Goal: Task Accomplishment & Management: Use online tool/utility

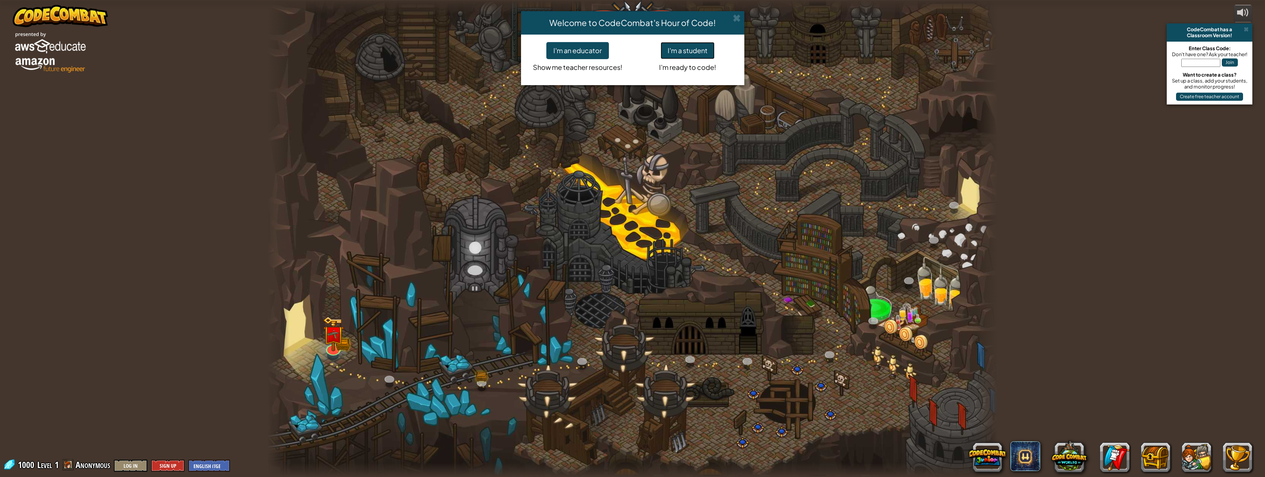
click at [689, 54] on button "I'm a student" at bounding box center [688, 50] width 54 height 17
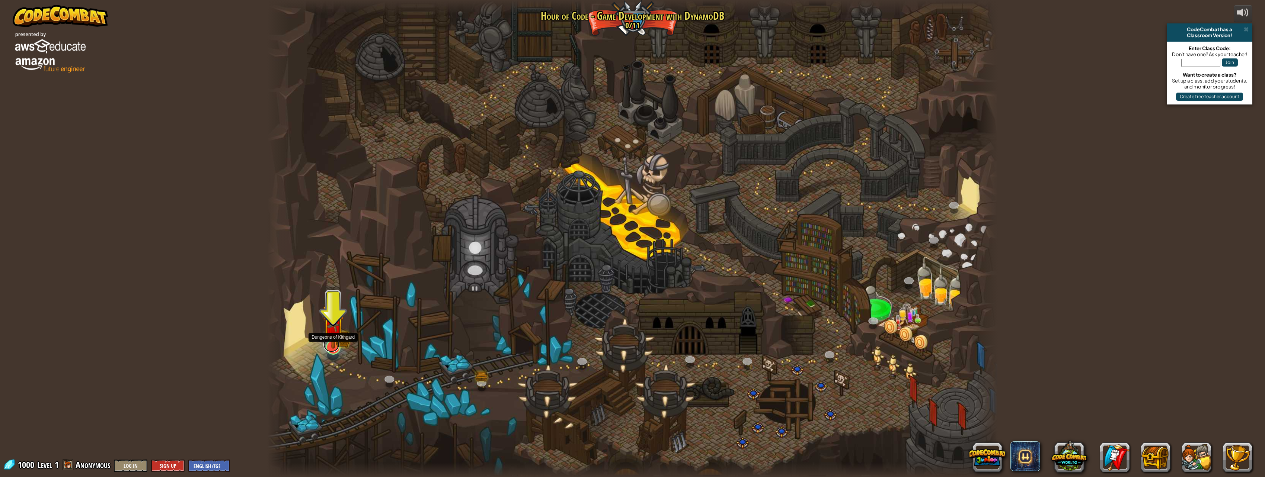
click at [336, 349] on link at bounding box center [331, 345] width 16 height 15
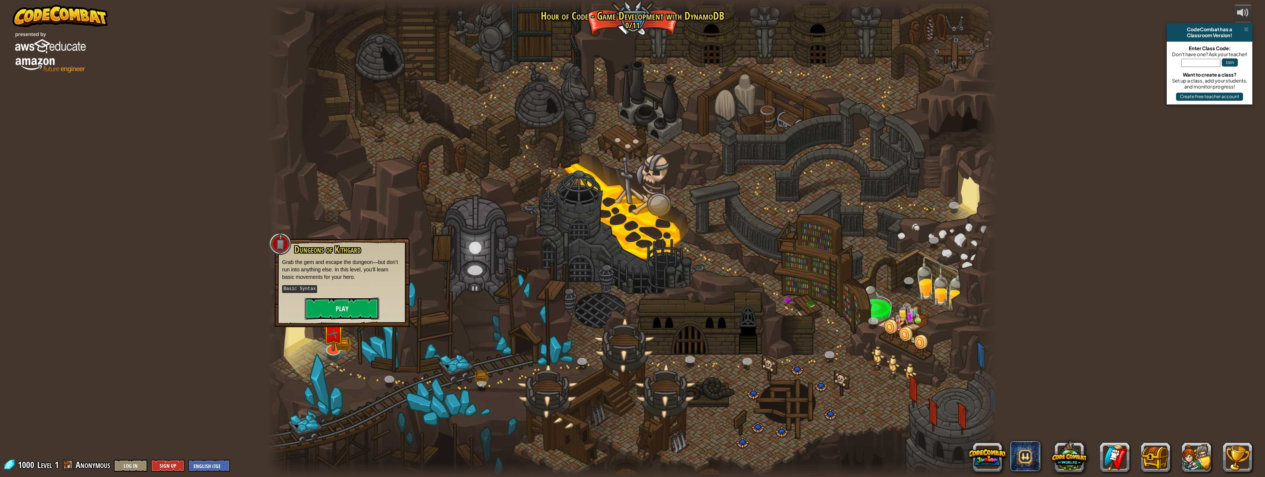
click at [355, 307] on button "Play" at bounding box center [342, 309] width 74 height 22
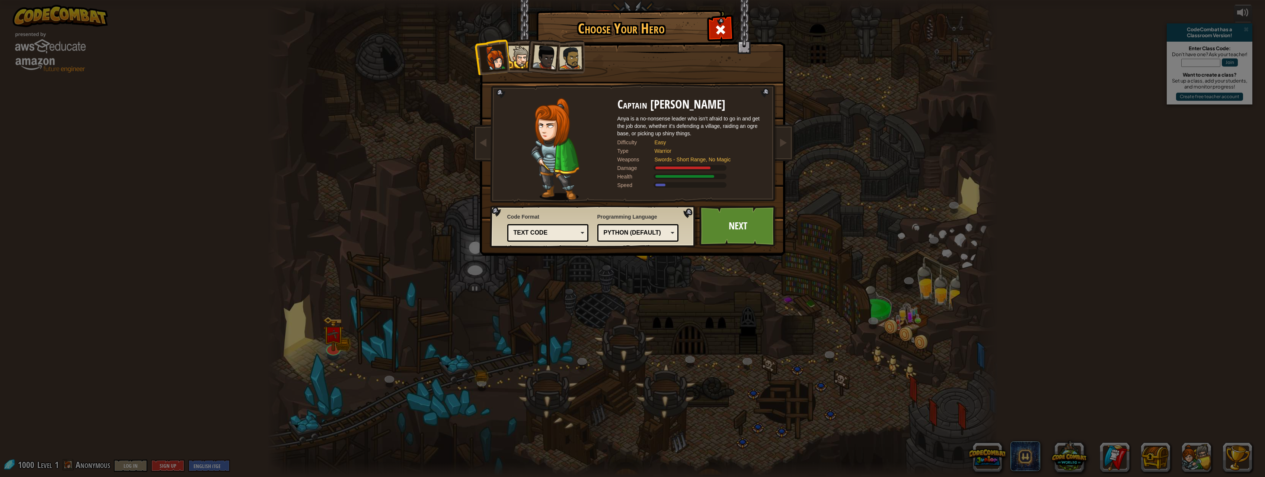
click at [623, 237] on div "Python (Default)" at bounding box center [636, 233] width 64 height 9
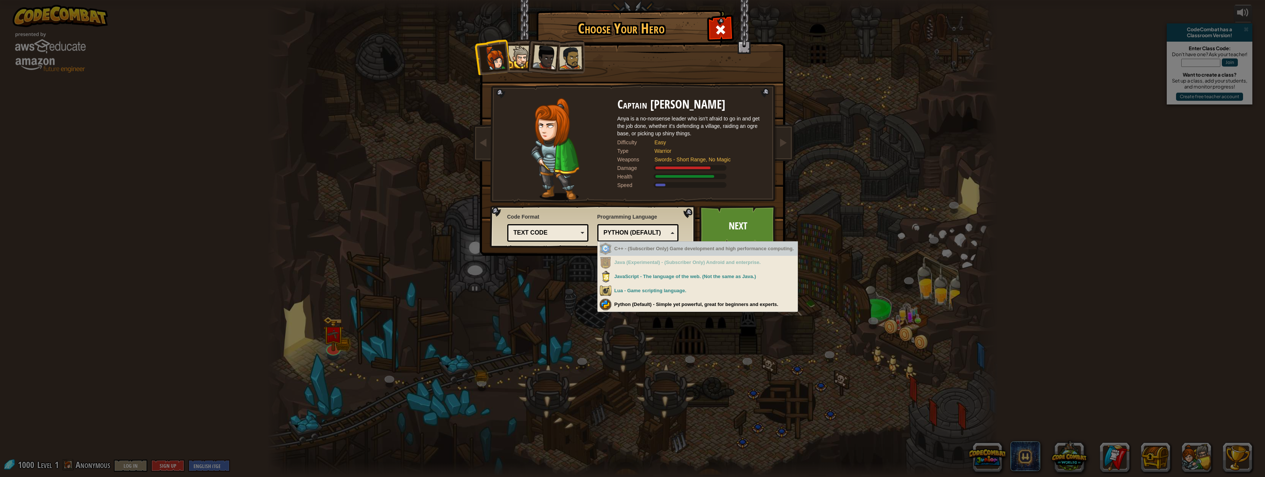
click at [761, 252] on div "C++ - (Subscriber Only) Game development and high performance computing." at bounding box center [698, 249] width 198 height 15
click at [676, 255] on div "C++ - (Subscriber Only) Game development and high performance computing." at bounding box center [698, 249] width 198 height 15
click at [818, 195] on div "Choose Your Hero 1000 Captain [PERSON_NAME] Anya is a no-nonsense leader who is…" at bounding box center [632, 238] width 1265 height 477
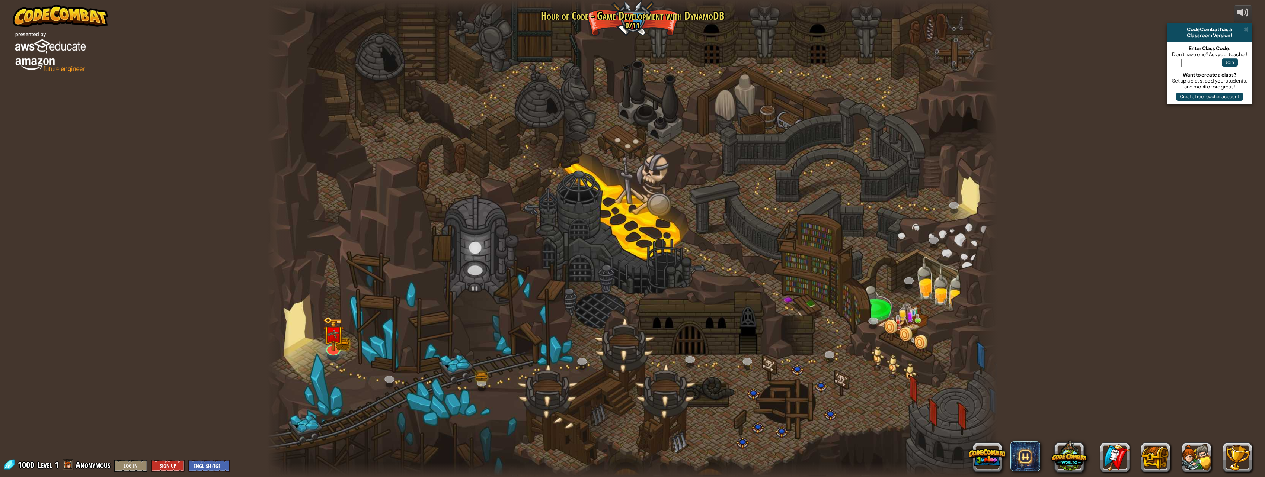
click at [631, 29] on div at bounding box center [632, 238] width 730 height 477
click at [332, 352] on div at bounding box center [333, 347] width 15 height 15
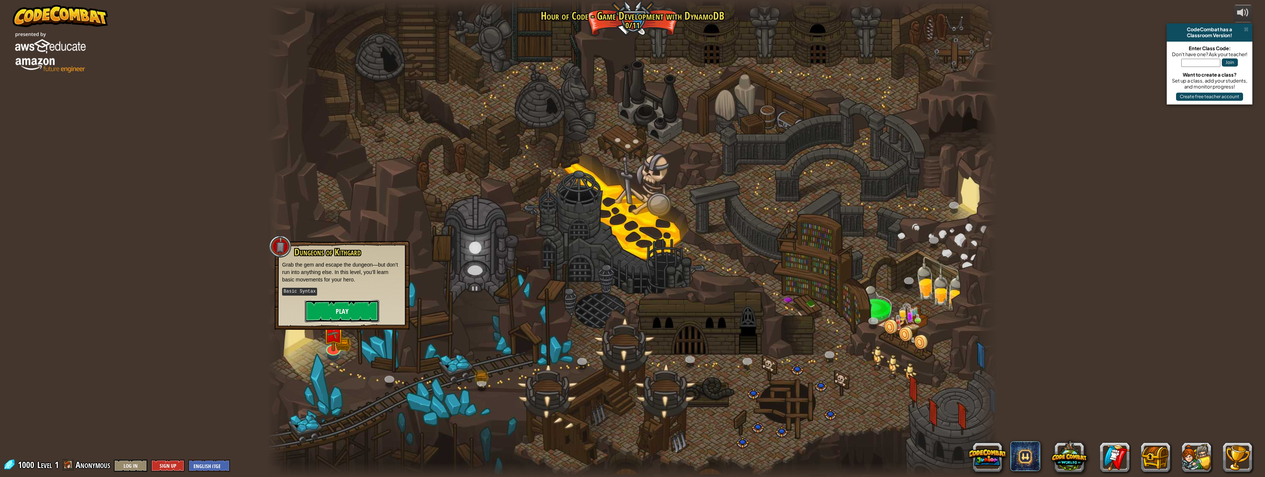
click at [342, 316] on button "Play" at bounding box center [342, 311] width 74 height 22
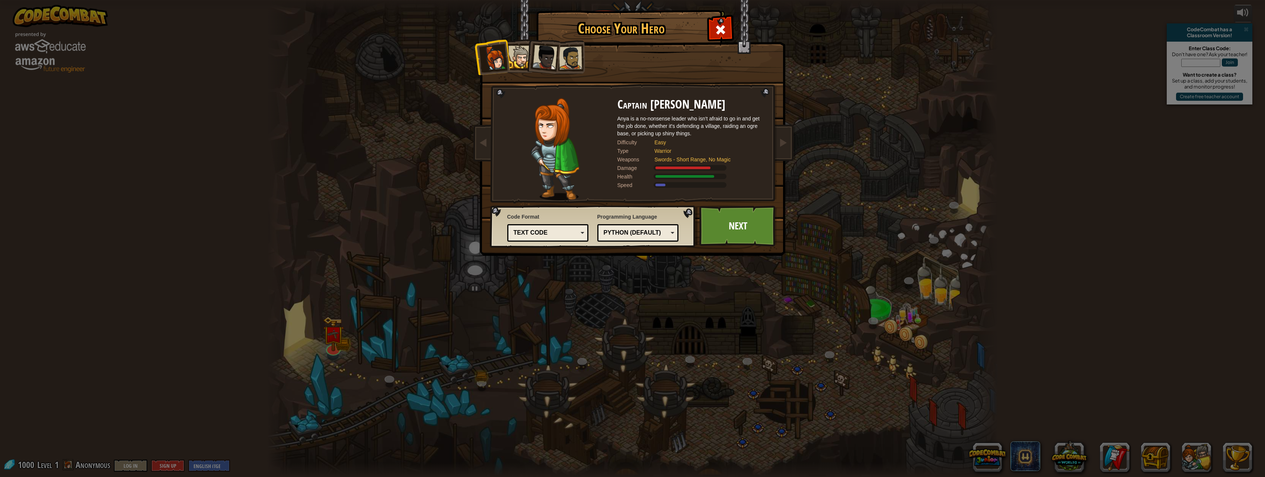
click at [612, 232] on div "Python (Default)" at bounding box center [636, 233] width 64 height 9
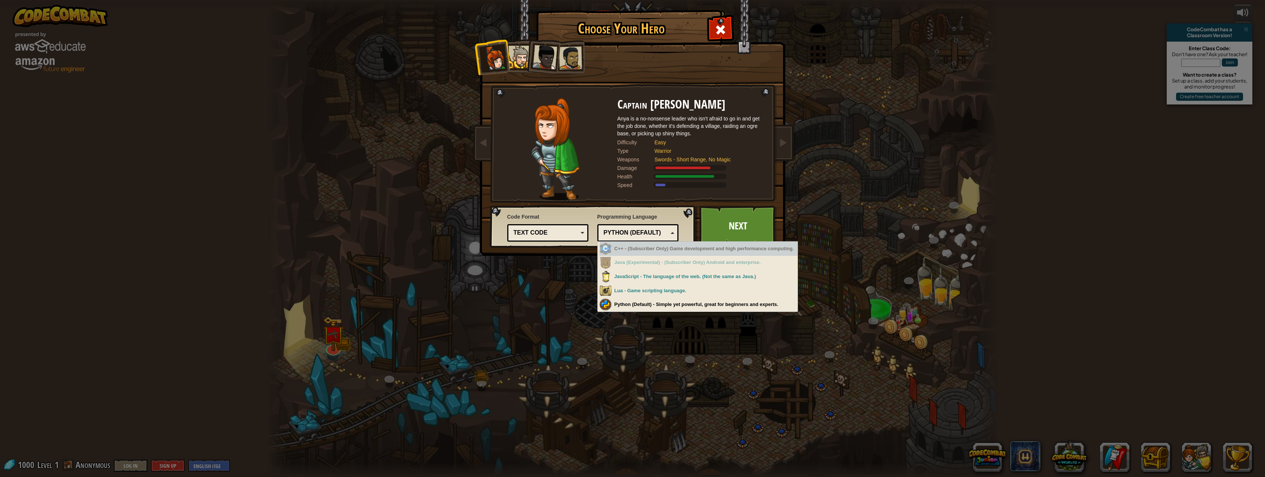
click at [673, 249] on div "C++ - (Subscriber Only) Game development and high performance computing." at bounding box center [698, 249] width 198 height 15
click at [654, 246] on div "C++ - (Subscriber Only) Game development and high performance computing." at bounding box center [698, 249] width 198 height 15
click at [696, 255] on div "C++ - (Subscriber Only) Game development and high performance computing." at bounding box center [698, 249] width 198 height 15
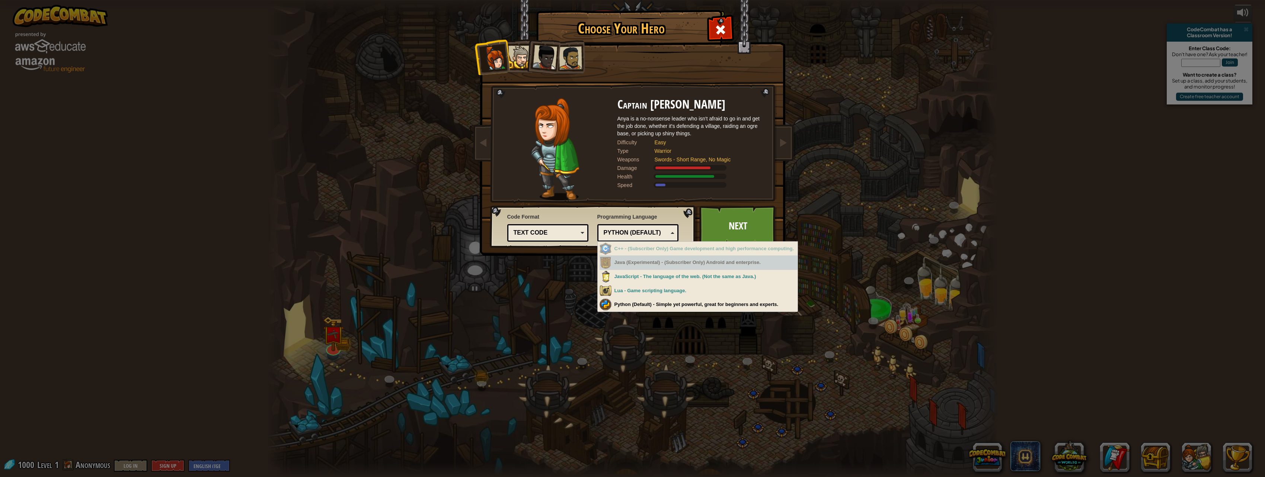
click at [706, 268] on div "Java (Experimental) - (Subscriber Only) Android and enterprise." at bounding box center [698, 263] width 198 height 15
click at [1032, 347] on div "Choose Your Hero 1000 Captain [PERSON_NAME] Anya is a no-nonsense leader who is…" at bounding box center [632, 238] width 1265 height 477
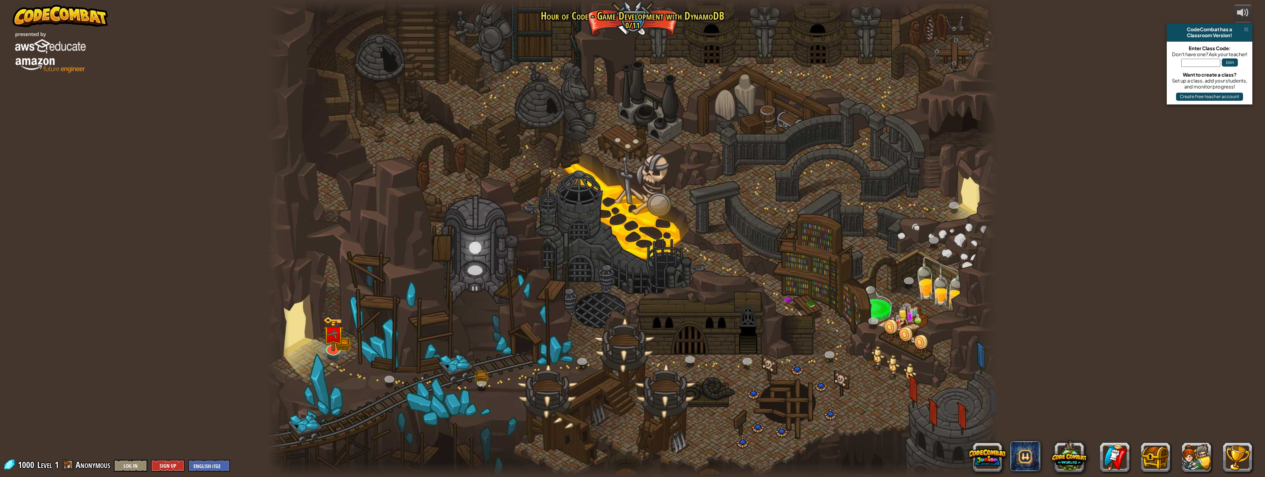
click at [631, 21] on div at bounding box center [632, 238] width 730 height 477
click at [340, 347] on img at bounding box center [333, 326] width 21 height 46
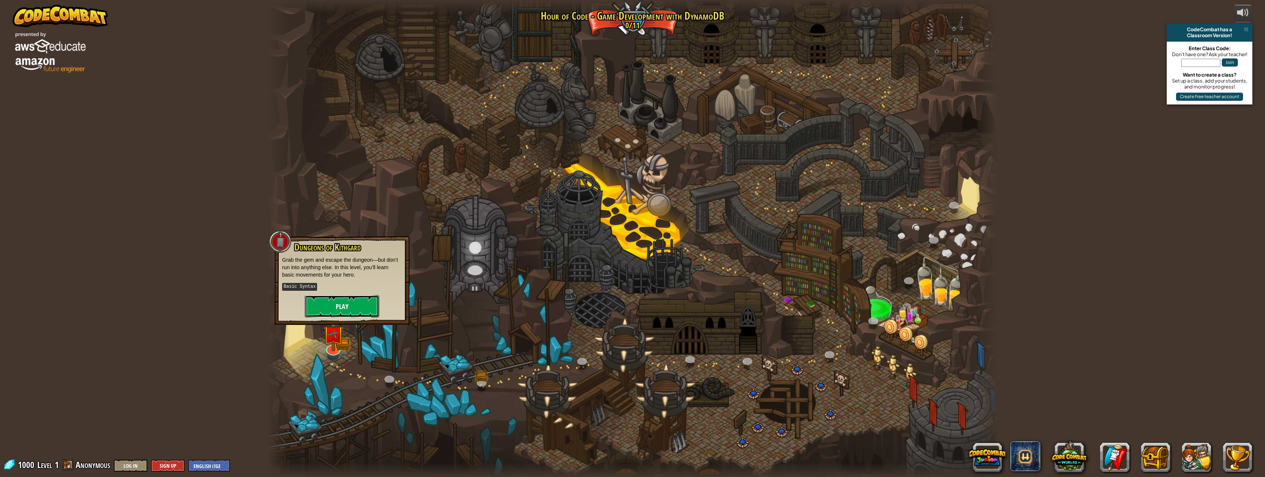
click at [348, 308] on button "Play" at bounding box center [342, 306] width 74 height 22
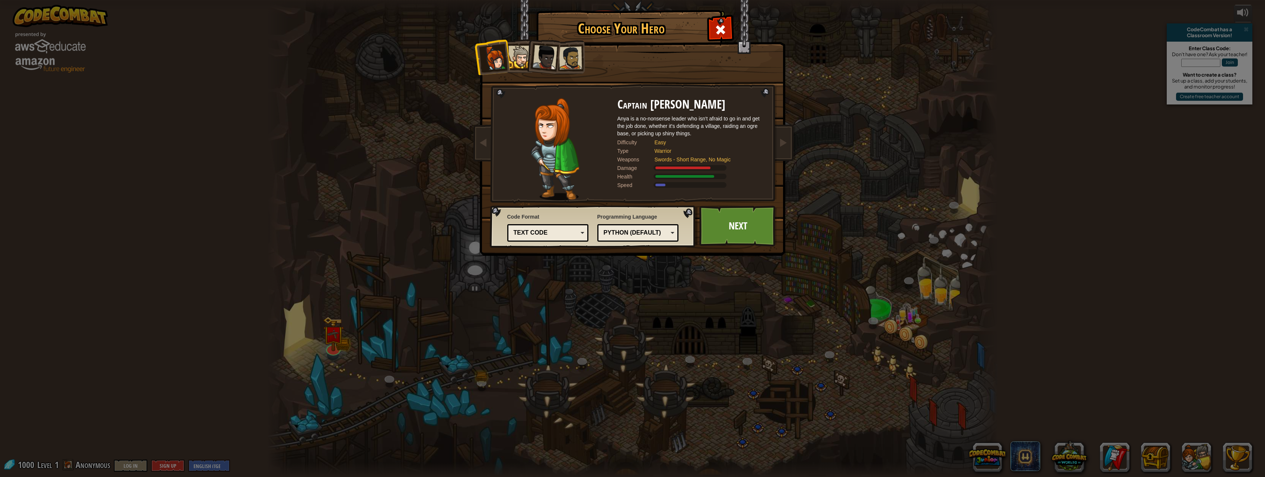
click at [641, 164] on div "Damage" at bounding box center [635, 167] width 37 height 7
click at [785, 144] on span at bounding box center [782, 142] width 9 height 9
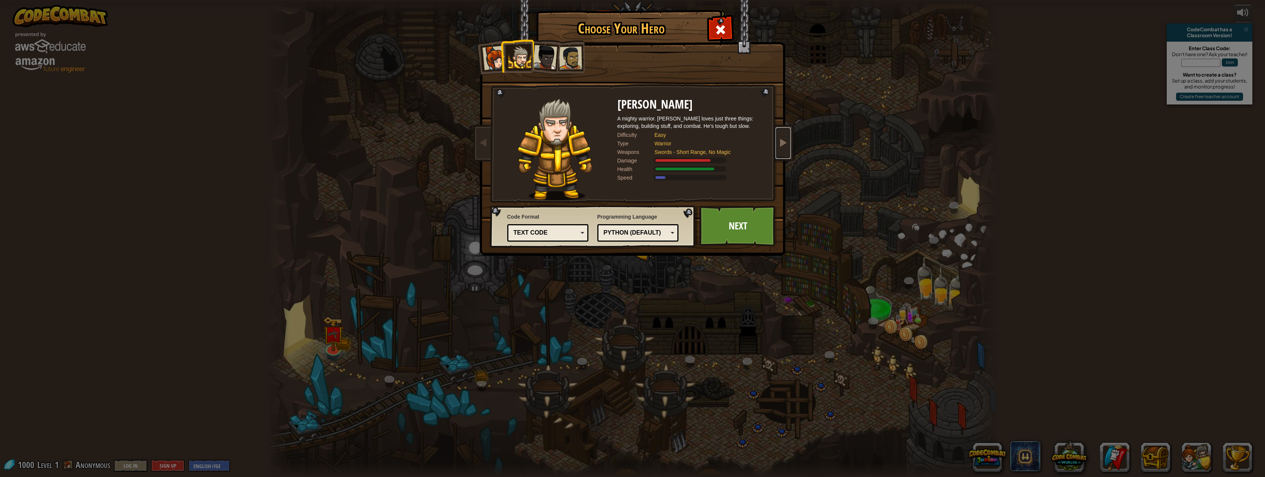
click at [785, 144] on span at bounding box center [782, 142] width 9 height 9
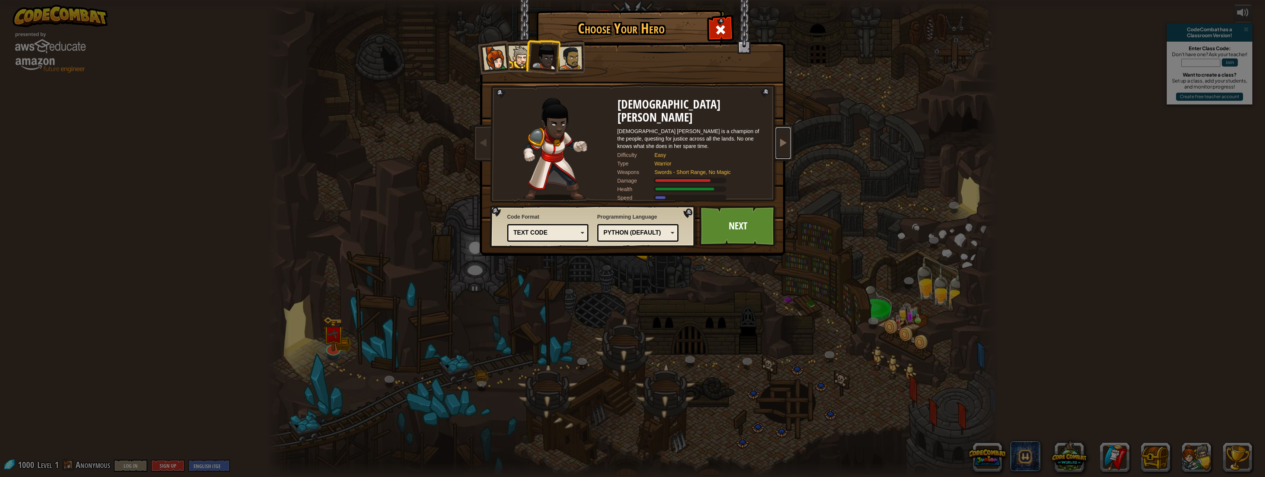
click at [785, 144] on span at bounding box center [782, 142] width 9 height 9
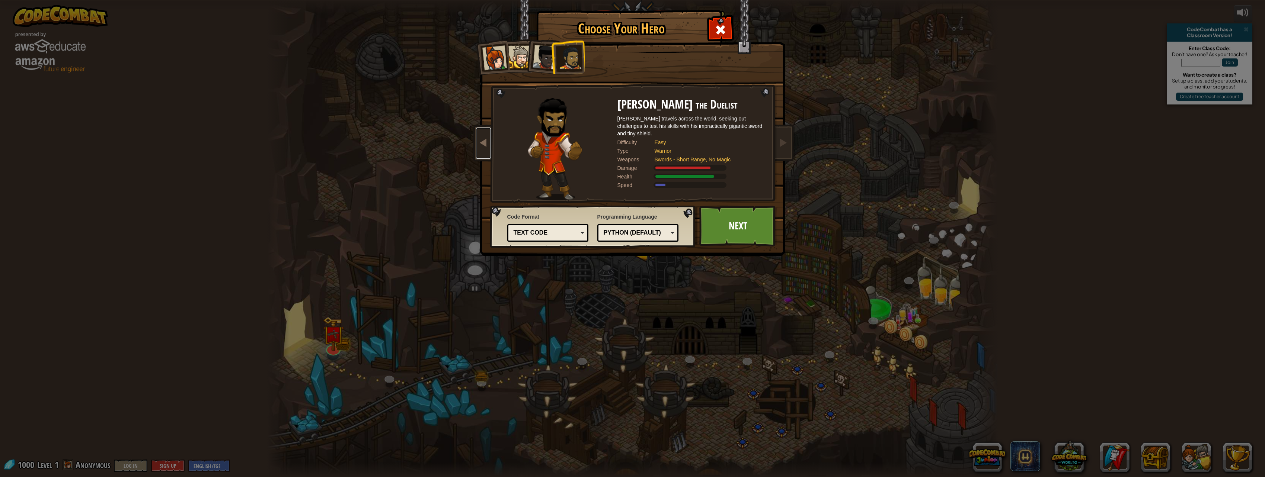
click at [479, 141] on span at bounding box center [483, 142] width 9 height 9
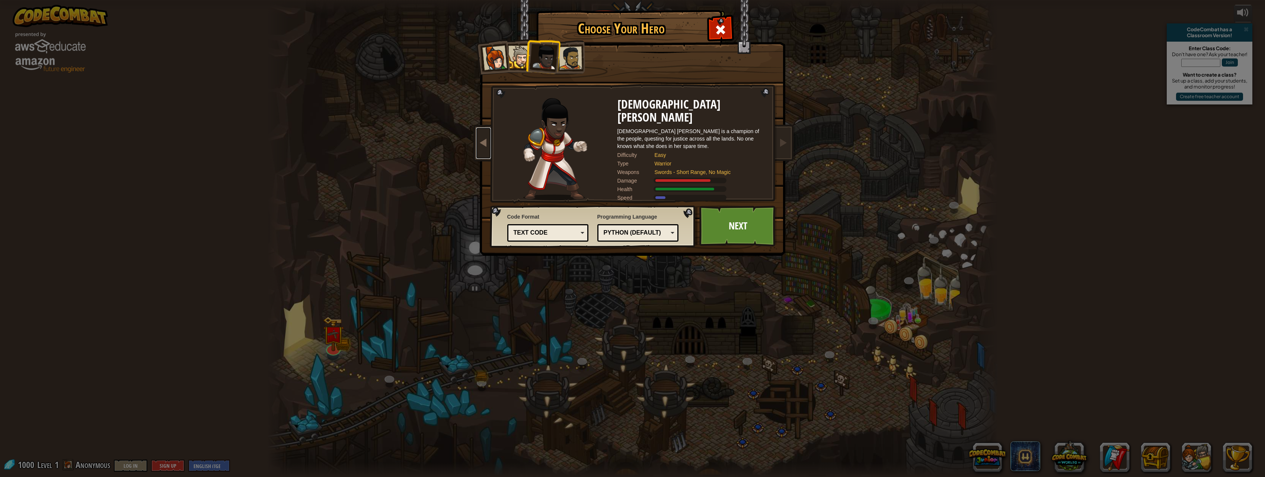
click at [479, 141] on span at bounding box center [483, 142] width 9 height 9
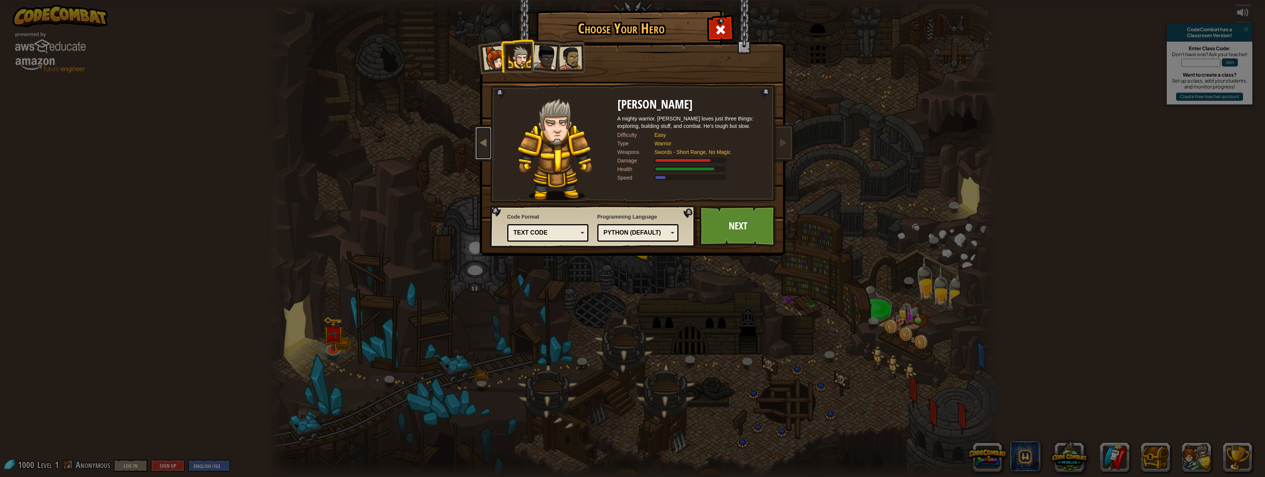
click at [479, 141] on span at bounding box center [483, 142] width 9 height 9
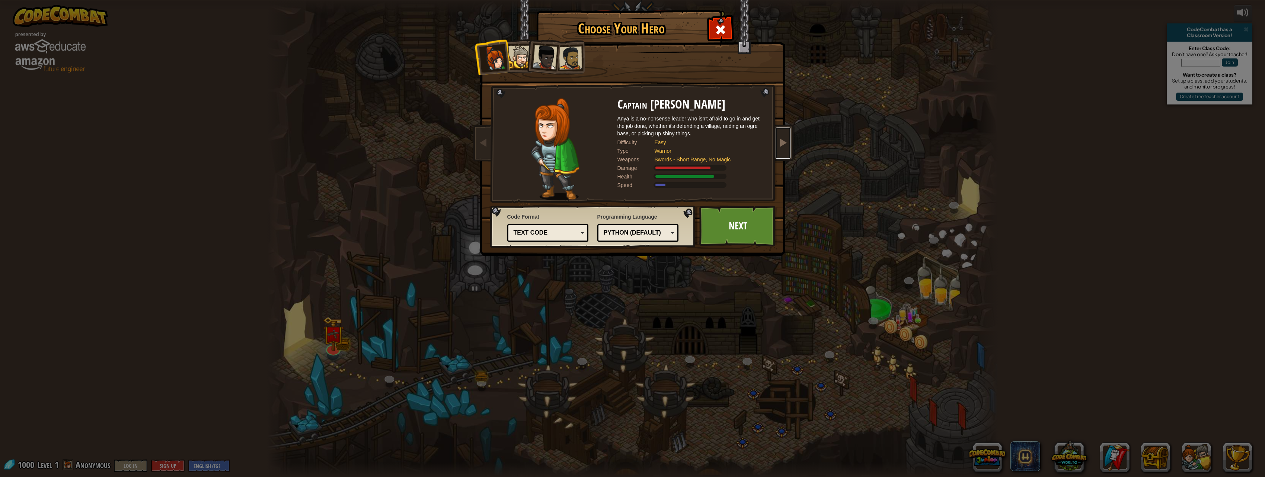
click at [783, 148] on link at bounding box center [782, 143] width 15 height 31
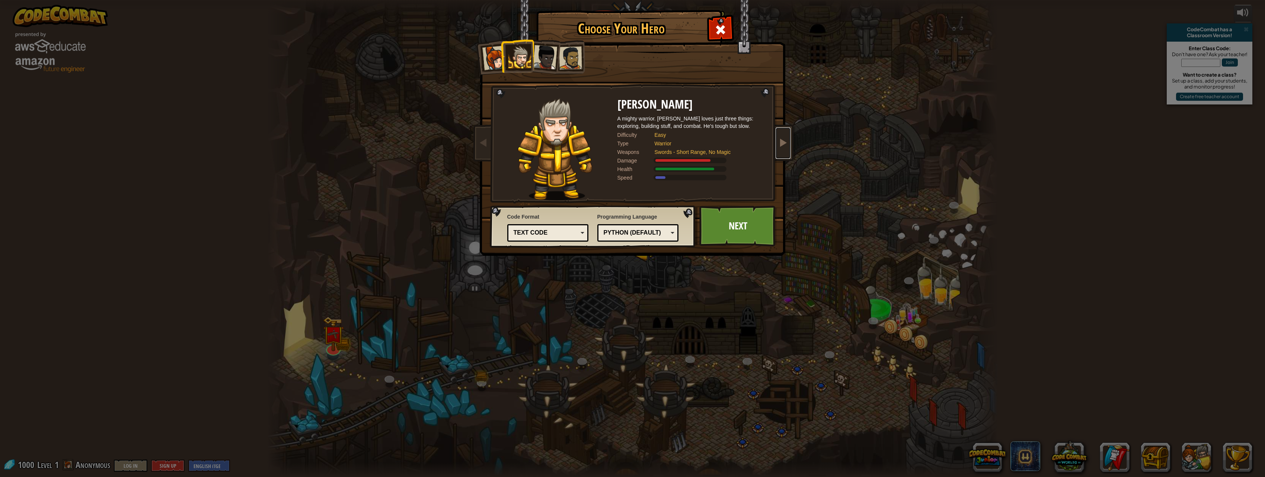
click at [783, 148] on link at bounding box center [782, 143] width 15 height 31
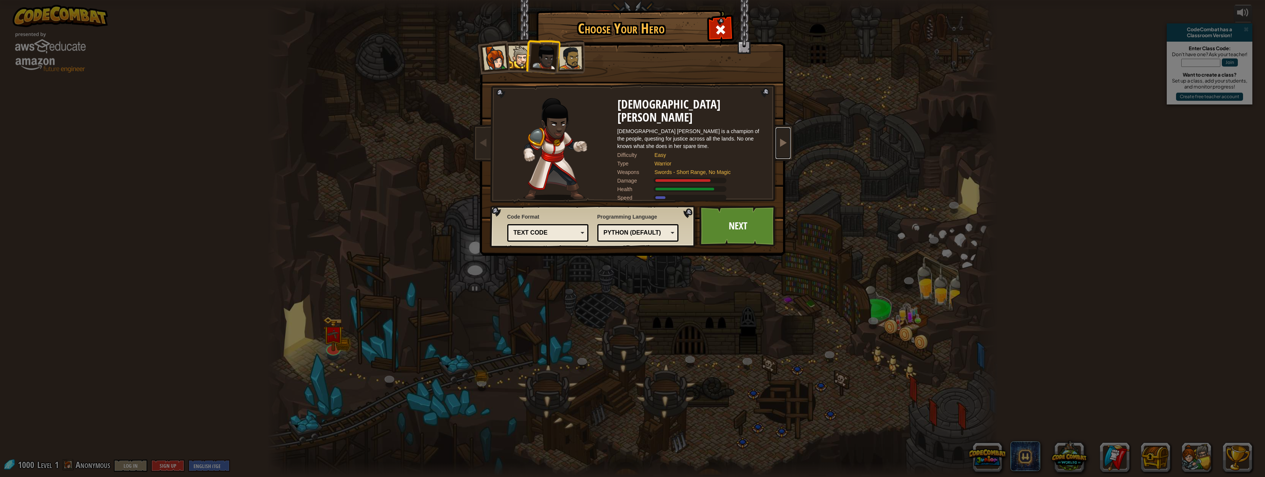
click at [783, 148] on link at bounding box center [782, 143] width 15 height 31
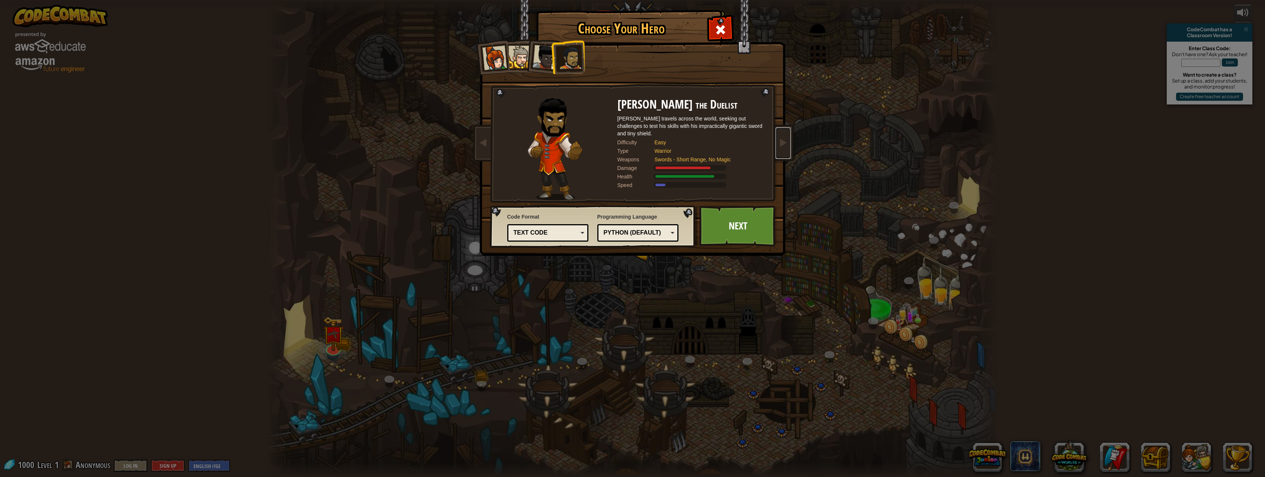
click at [615, 230] on div "Python (Default)" at bounding box center [636, 233] width 64 height 9
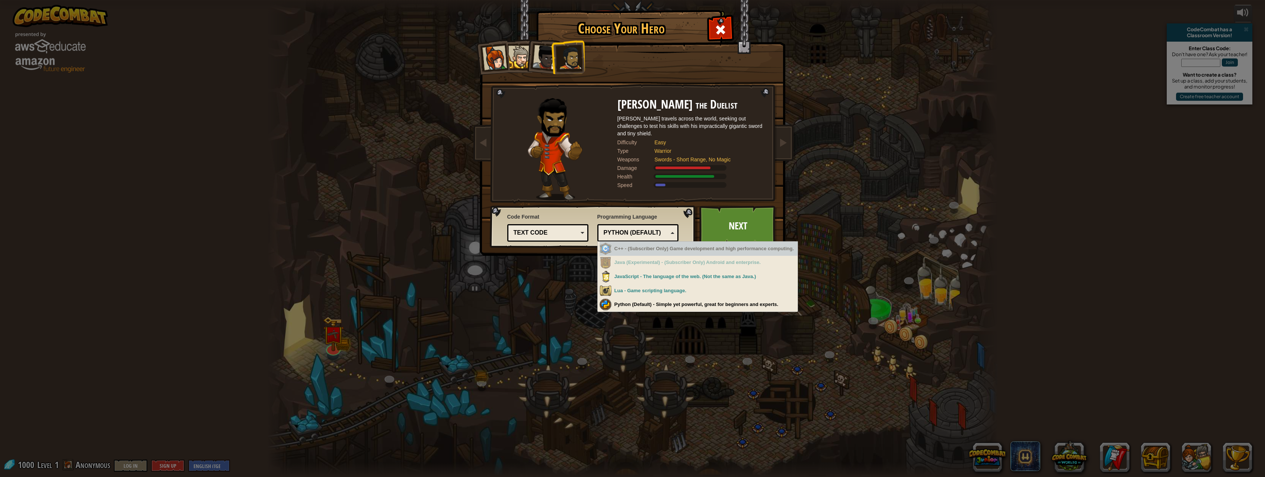
click at [640, 244] on div "C++ - (Subscriber Only) Game development and high performance computing." at bounding box center [698, 249] width 198 height 15
click at [708, 245] on div "C++ - (Subscriber Only) Game development and high performance computing." at bounding box center [698, 249] width 198 height 15
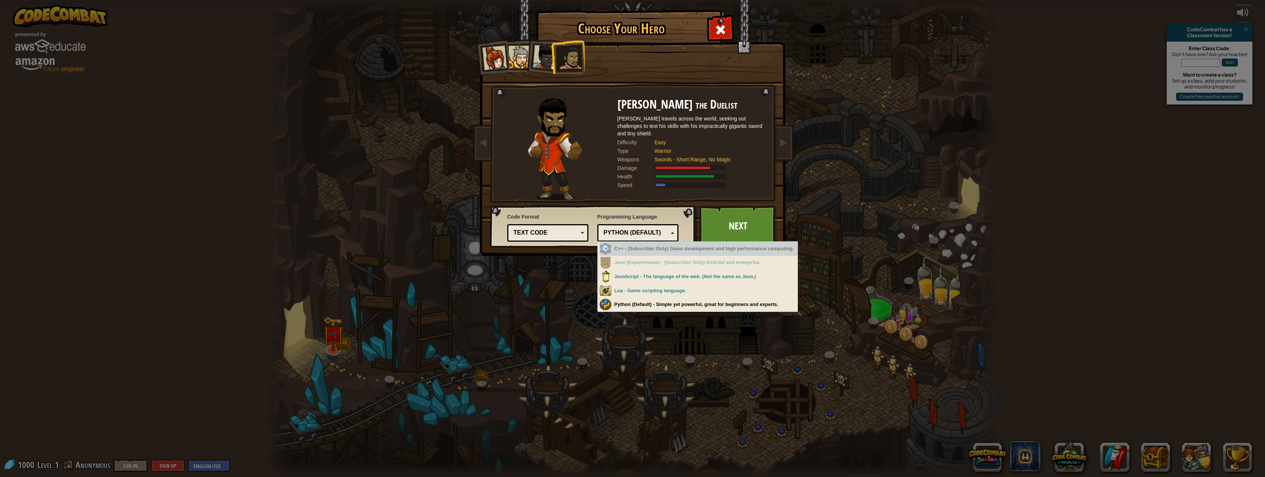
click at [708, 245] on div "C++ - (Subscriber Only) Game development and high performance computing." at bounding box center [698, 249] width 198 height 15
drag, startPoint x: 708, startPoint y: 245, endPoint x: 689, endPoint y: 248, distance: 19.2
click at [689, 248] on div "C++ - (Subscriber Only) Game development and high performance computing." at bounding box center [698, 249] width 198 height 15
click at [697, 254] on div "C++ - (Subscriber Only) Game development and high performance computing." at bounding box center [698, 249] width 198 height 15
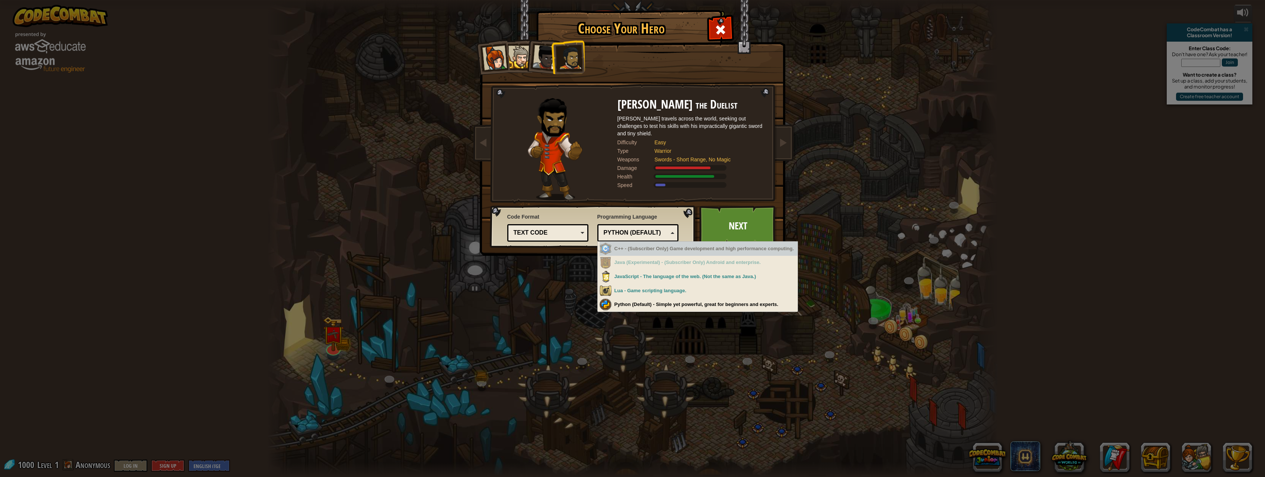
click at [697, 254] on div "C++ - (Subscriber Only) Game development and high performance computing." at bounding box center [698, 249] width 198 height 15
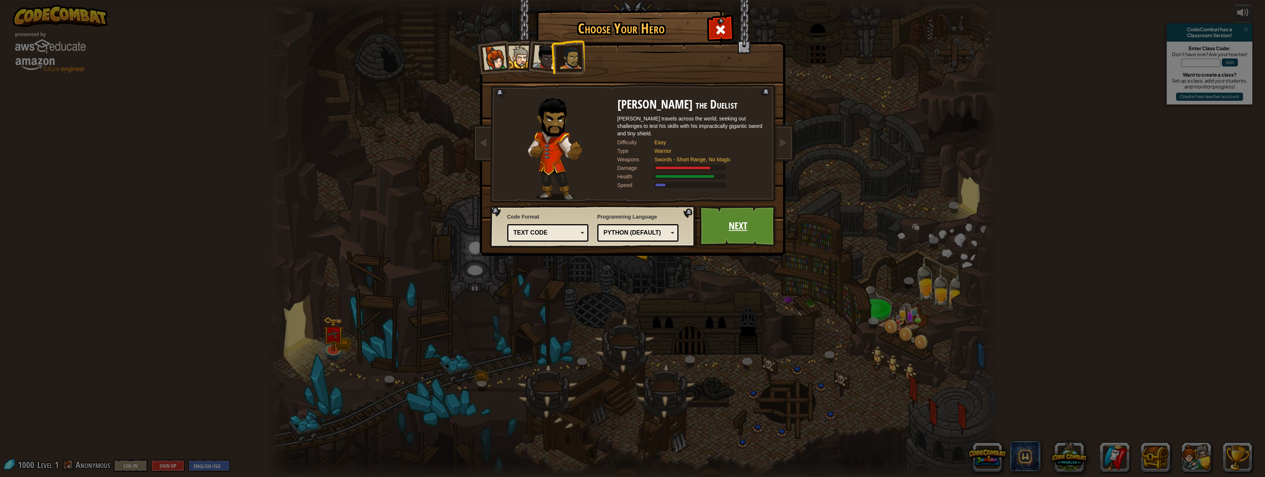
click at [739, 226] on link "Next" at bounding box center [738, 226] width 78 height 41
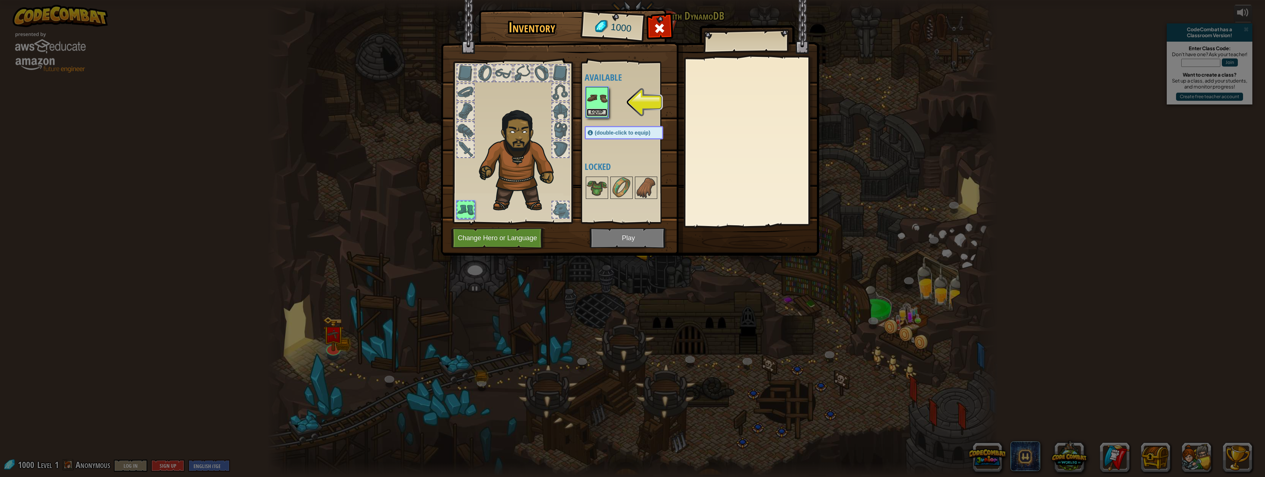
click at [602, 114] on button "Equip" at bounding box center [596, 113] width 21 height 8
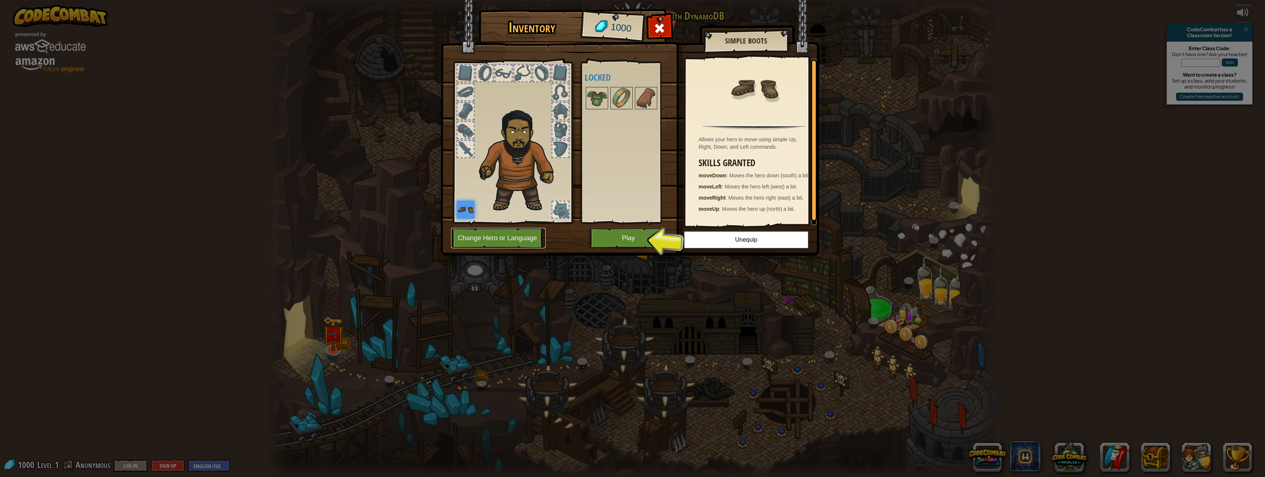
click at [503, 238] on button "Change Hero or Language" at bounding box center [498, 238] width 95 height 20
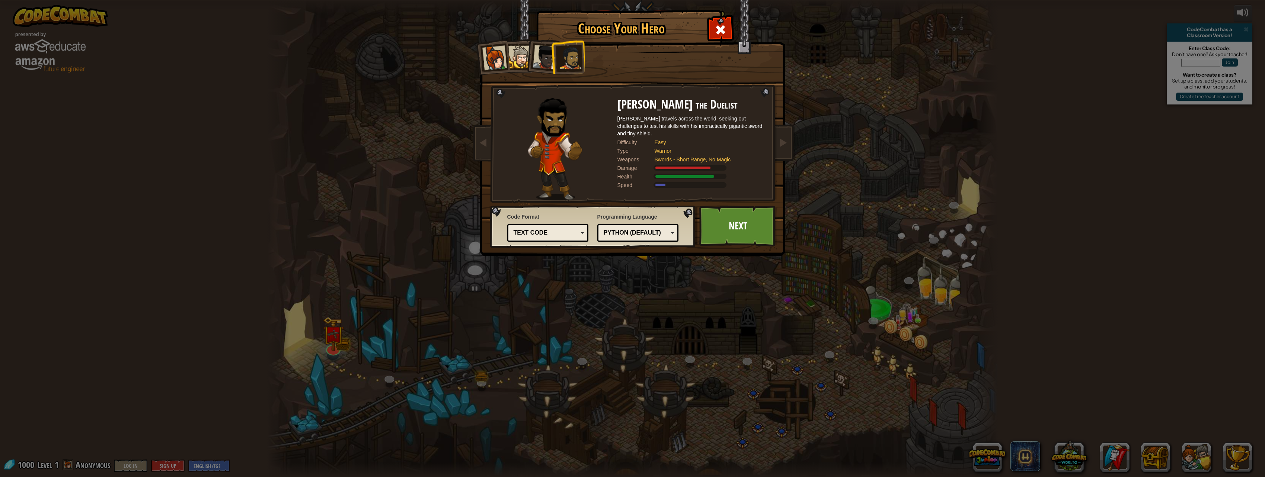
click at [640, 232] on div "Python (Default)" at bounding box center [636, 233] width 64 height 9
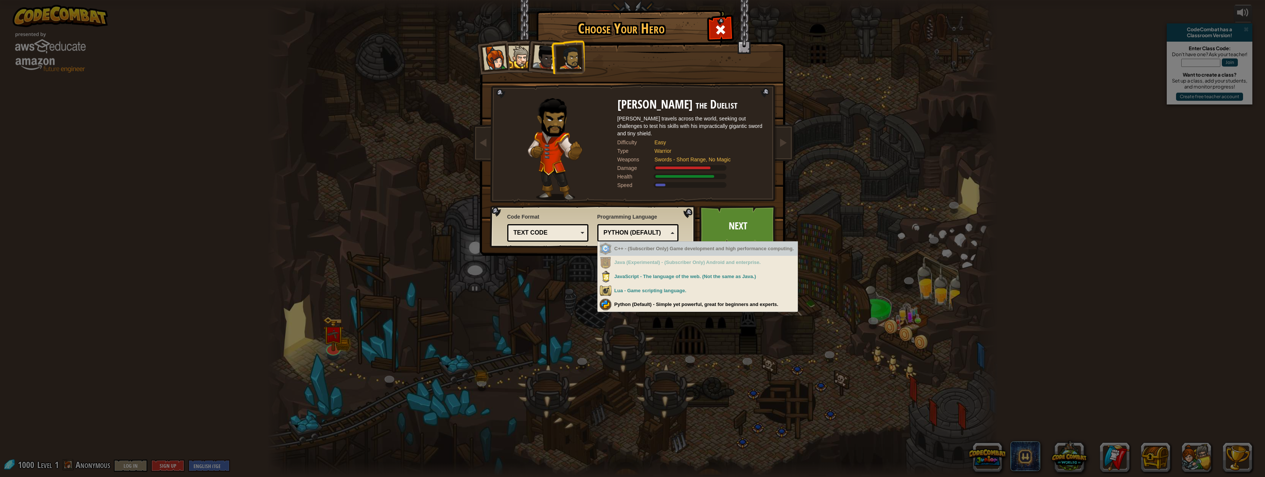
click at [645, 244] on div "C++ - (Subscriber Only) Game development and high performance computing." at bounding box center [698, 249] width 198 height 15
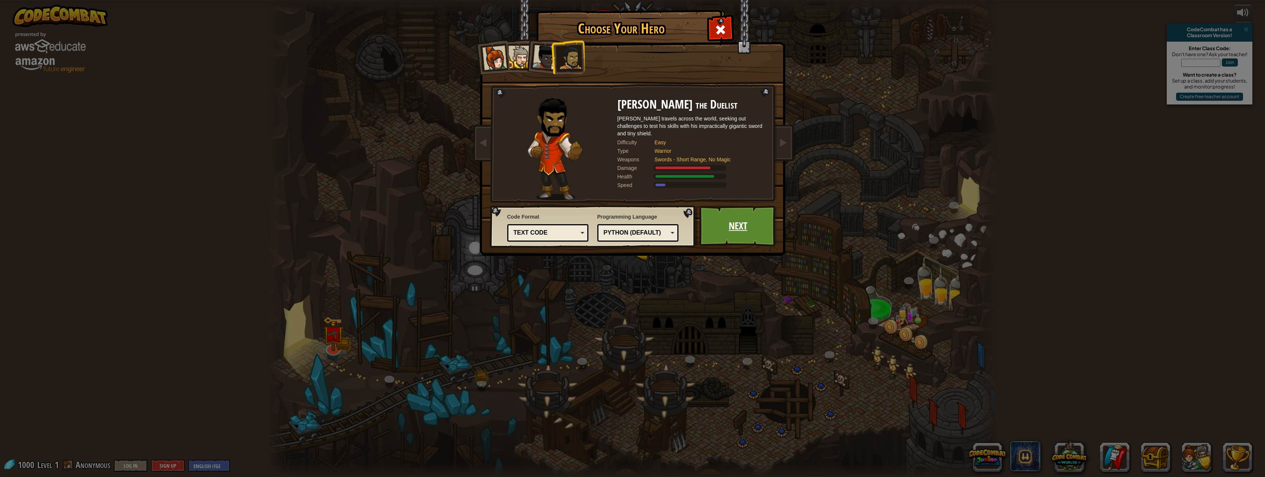
click at [725, 227] on link "Next" at bounding box center [738, 226] width 78 height 41
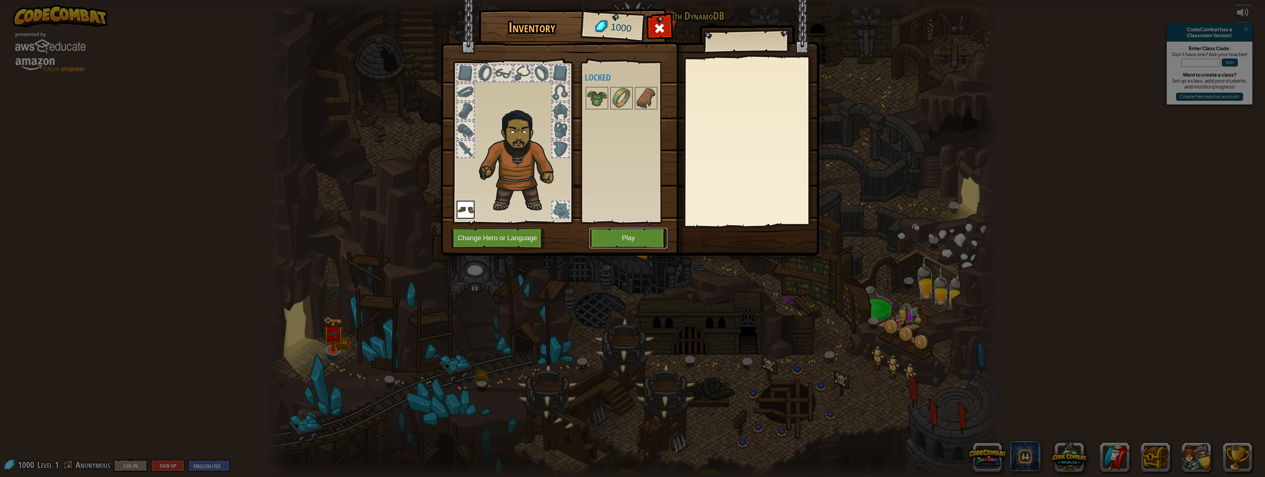
click at [648, 237] on button "Play" at bounding box center [628, 238] width 78 height 20
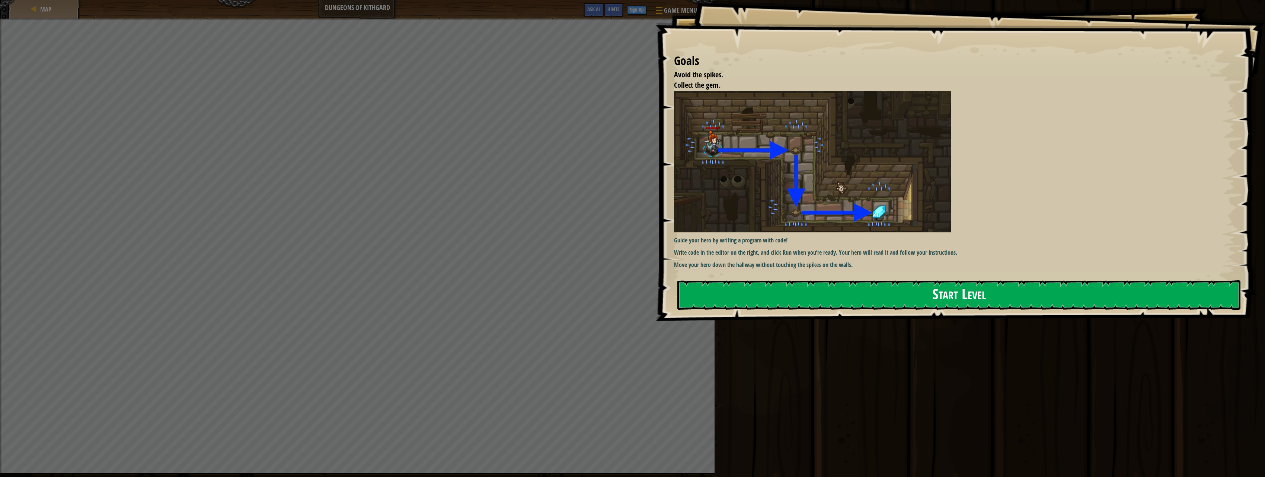
click at [828, 300] on button "Start Level" at bounding box center [958, 295] width 563 height 29
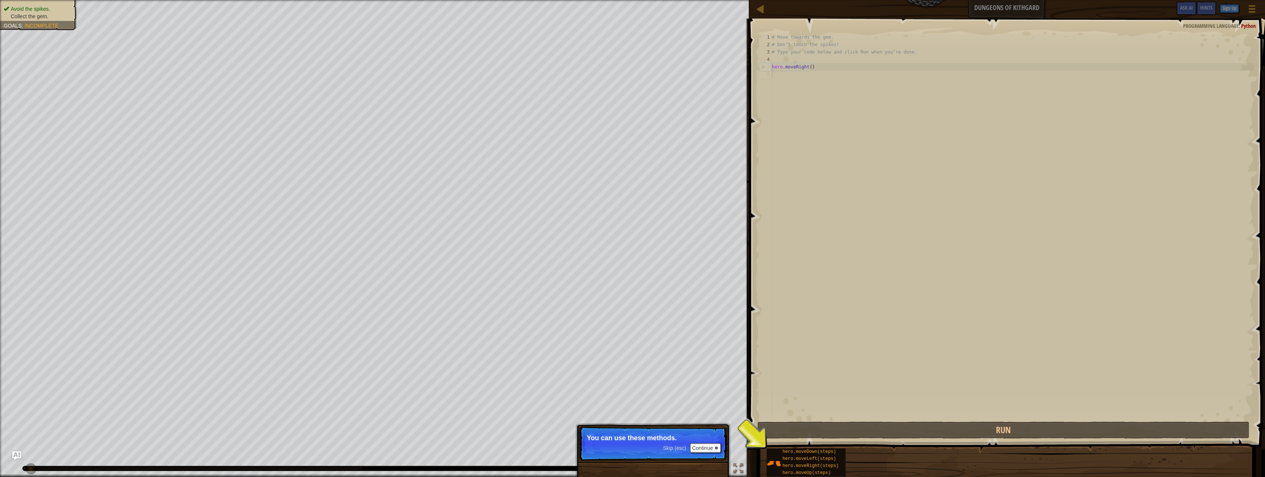
click at [820, 397] on div "# Move towards the gem. # Don’t touch the spikes! # Type your code below and cl…" at bounding box center [1011, 234] width 483 height 402
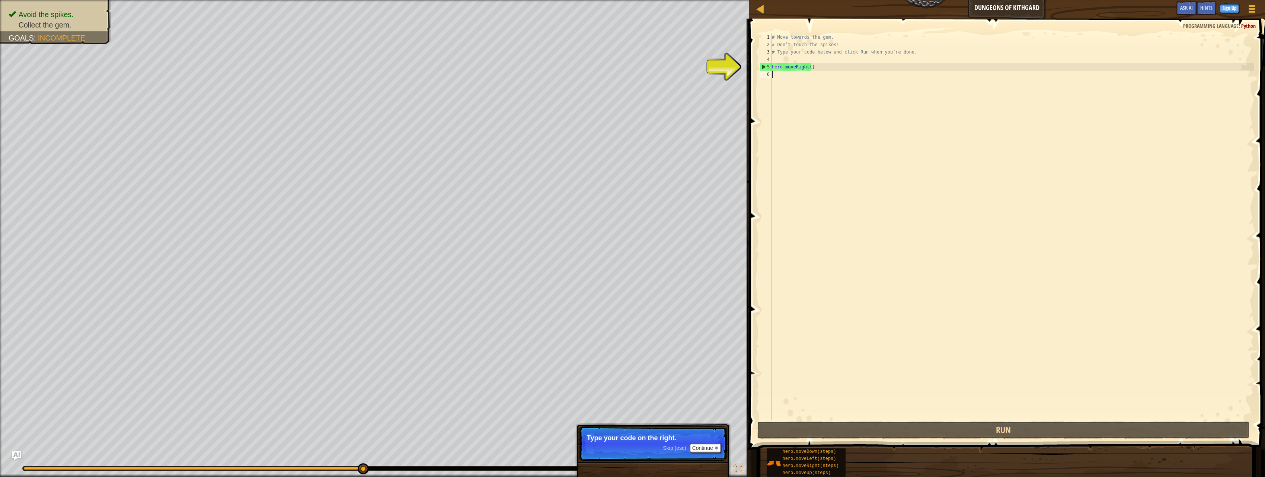
click at [832, 65] on div "# Move towards the gem. # Don’t touch the spikes! # Type your code below and cl…" at bounding box center [1011, 234] width 483 height 402
type textarea "hero.moveRight()"
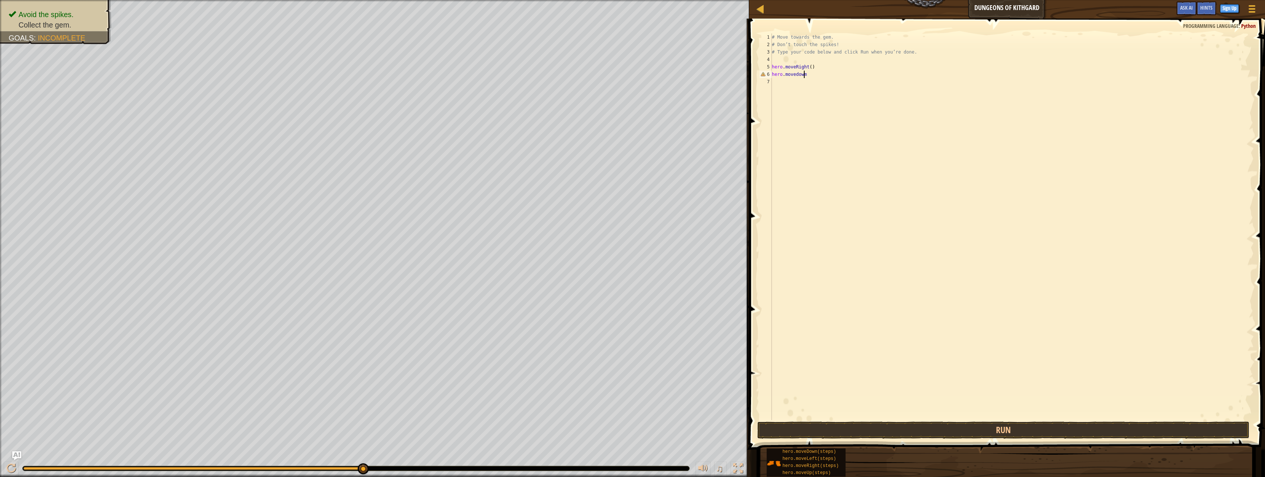
scroll to position [3, 2]
type textarea "hero.movedown"
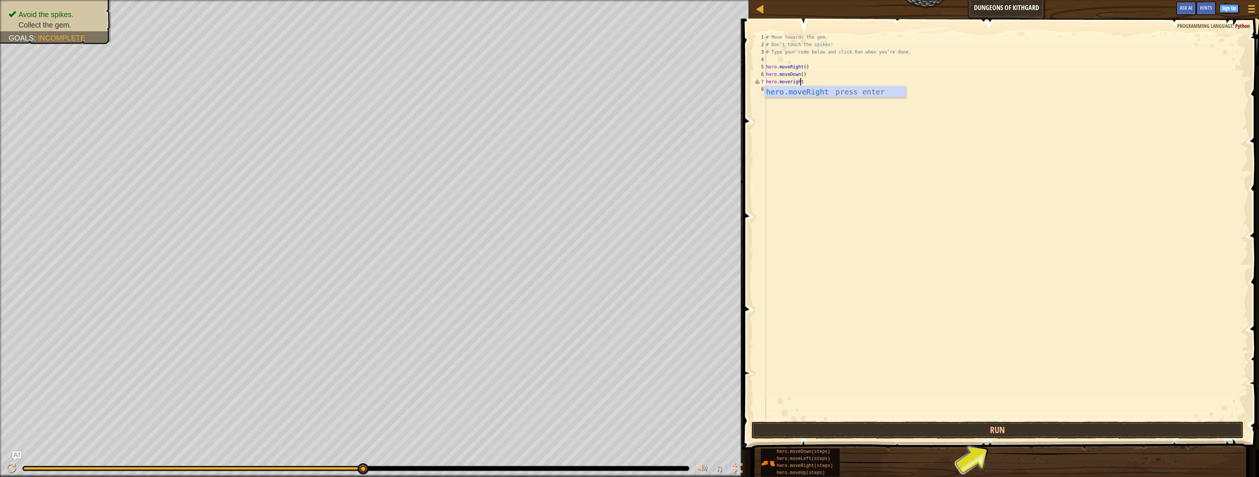
scroll to position [3, 3]
type textarea "hero.moveright()"
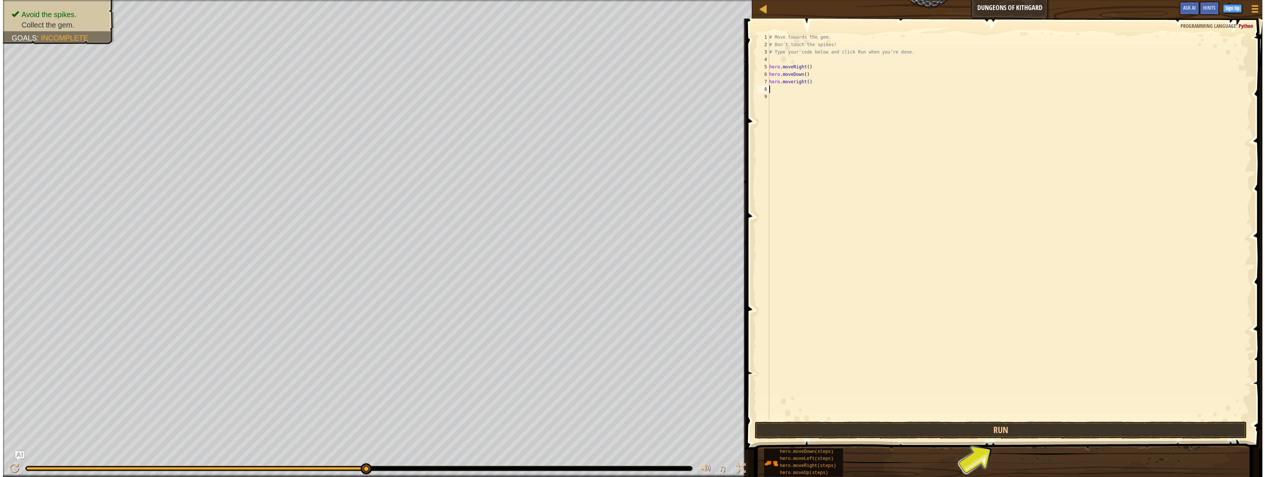
scroll to position [3, 0]
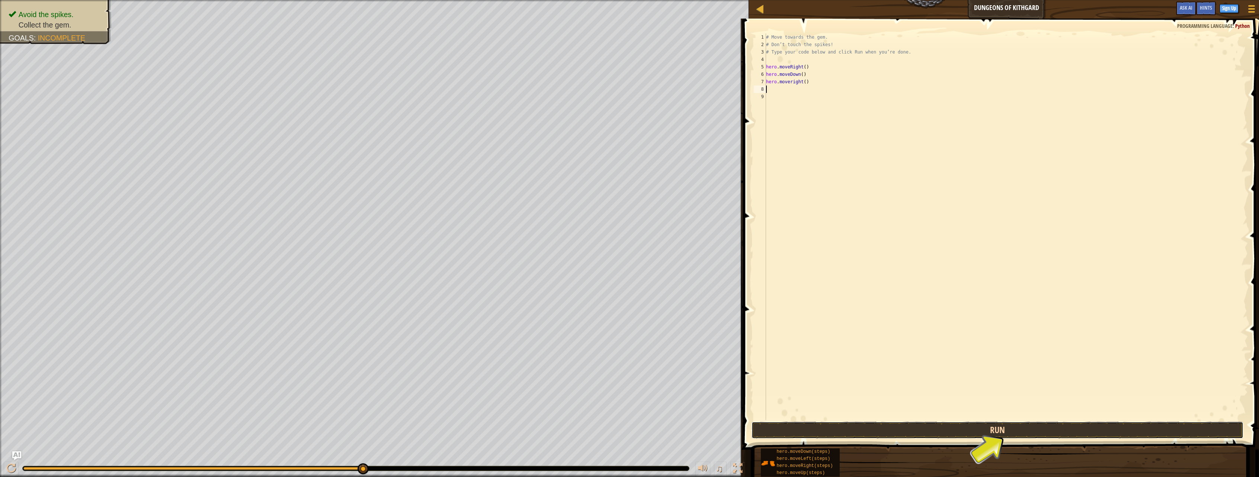
click at [924, 431] on button "Run" at bounding box center [998, 430] width 492 height 17
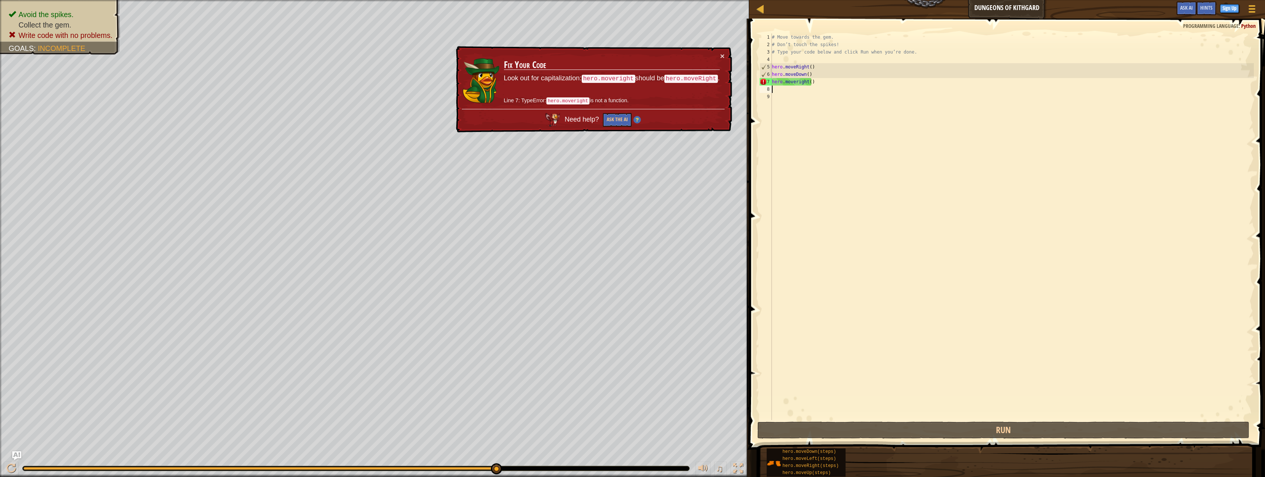
click at [841, 96] on div "# Move towards the gem. # Don’t touch the spikes! # Type your code below and cl…" at bounding box center [1011, 234] width 483 height 402
click at [825, 81] on div "# Move towards the gem. # Don’t touch the spikes! # Type your code below and cl…" at bounding box center [1011, 234] width 483 height 402
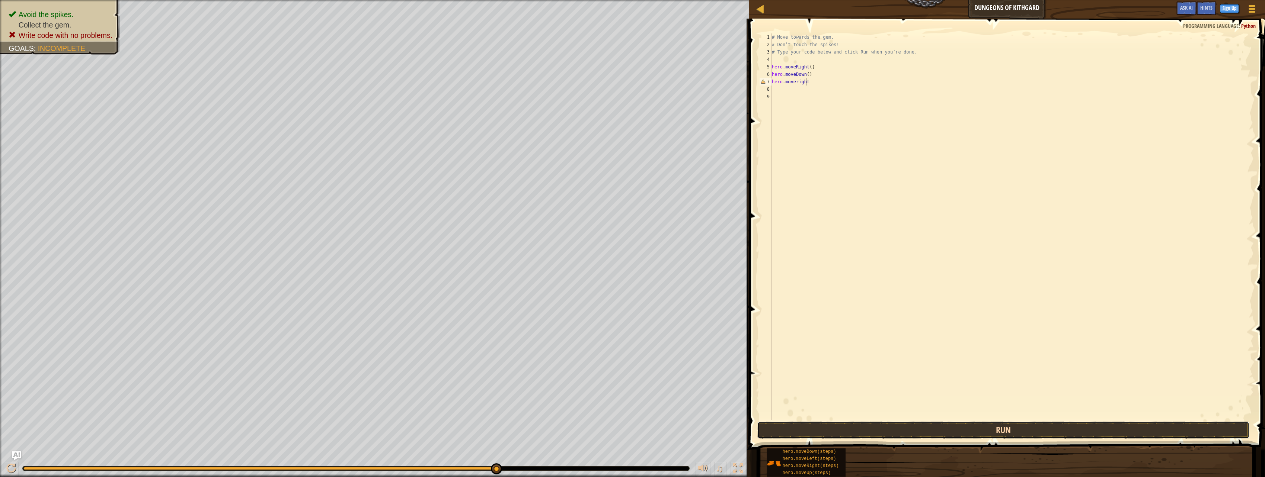
click at [978, 431] on button "Run" at bounding box center [1003, 430] width 492 height 17
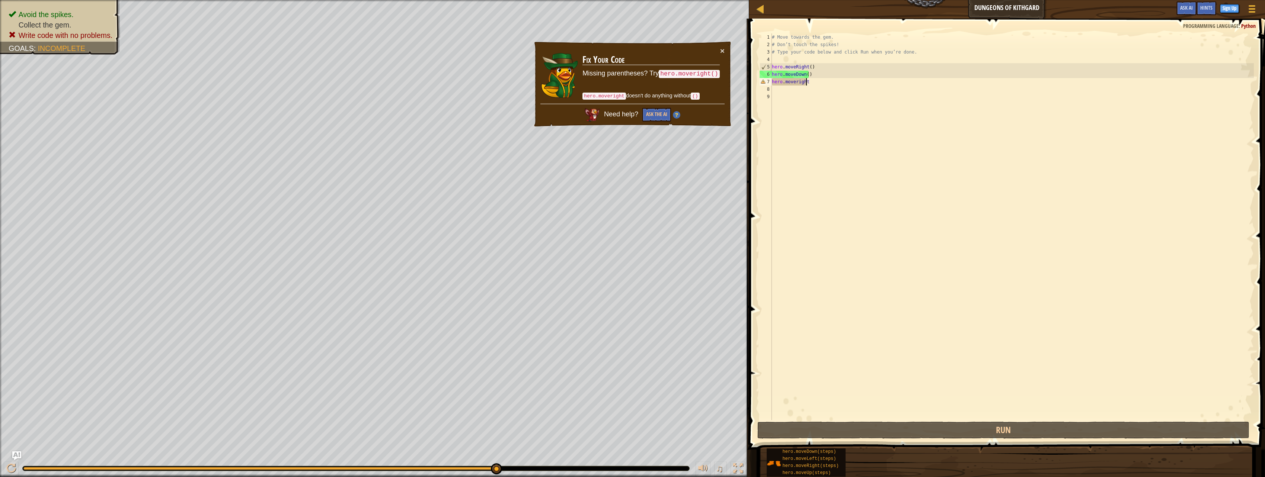
click at [842, 79] on div "# Move towards the gem. # Don’t touch the spikes! # Type your code below and cl…" at bounding box center [1011, 234] width 483 height 402
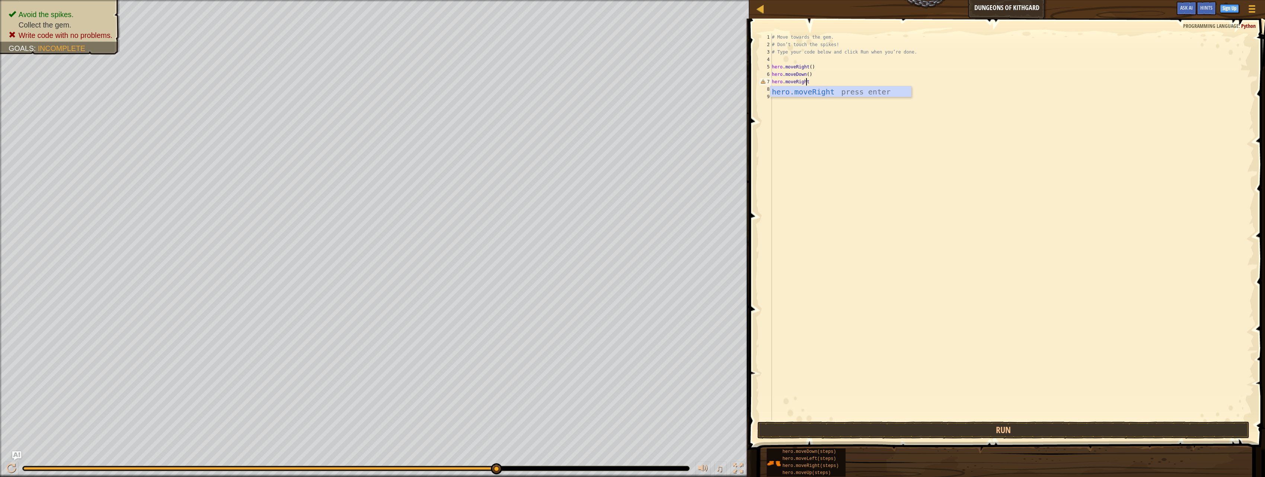
scroll to position [3, 3]
type textarea "hero.moveRight()"
click at [895, 426] on button "Run" at bounding box center [1003, 430] width 492 height 17
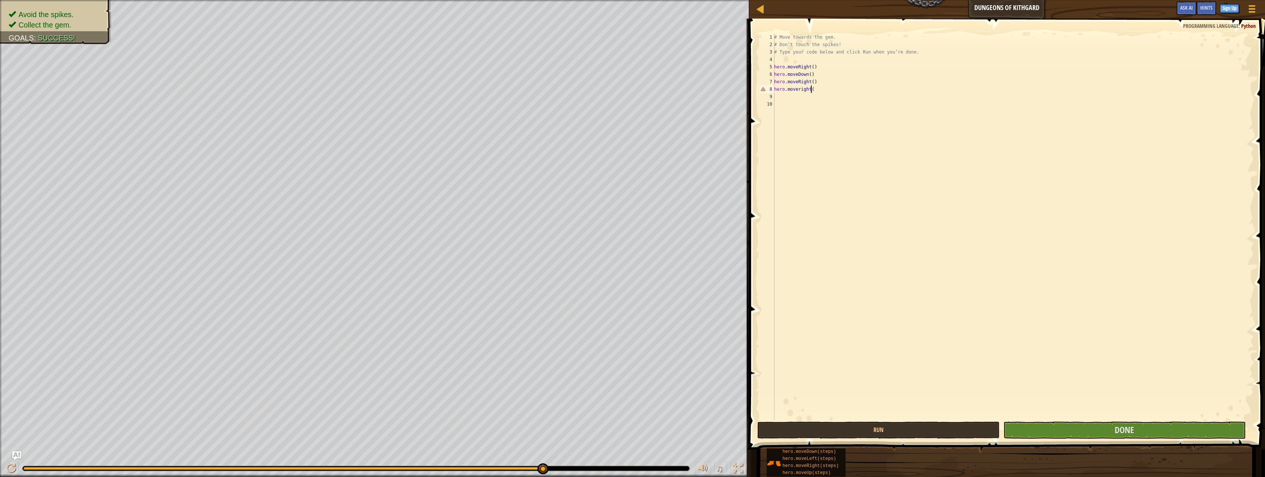
scroll to position [3, 3]
click at [1068, 427] on button "Done" at bounding box center [1124, 430] width 242 height 17
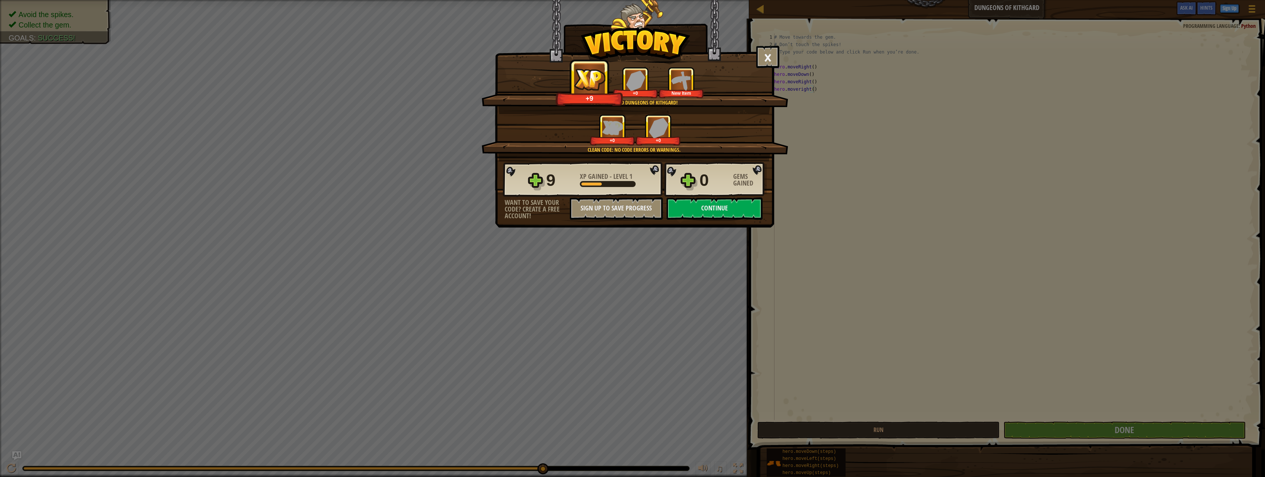
click at [613, 130] on img at bounding box center [612, 128] width 21 height 15
click at [766, 60] on button "×" at bounding box center [767, 57] width 23 height 22
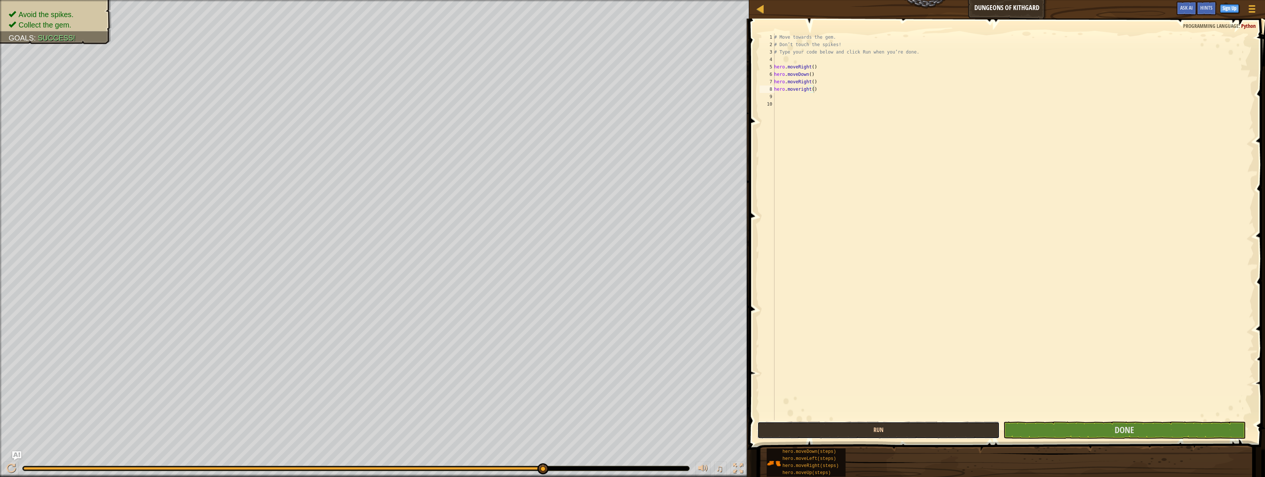
click at [851, 432] on button "Run" at bounding box center [878, 430] width 242 height 17
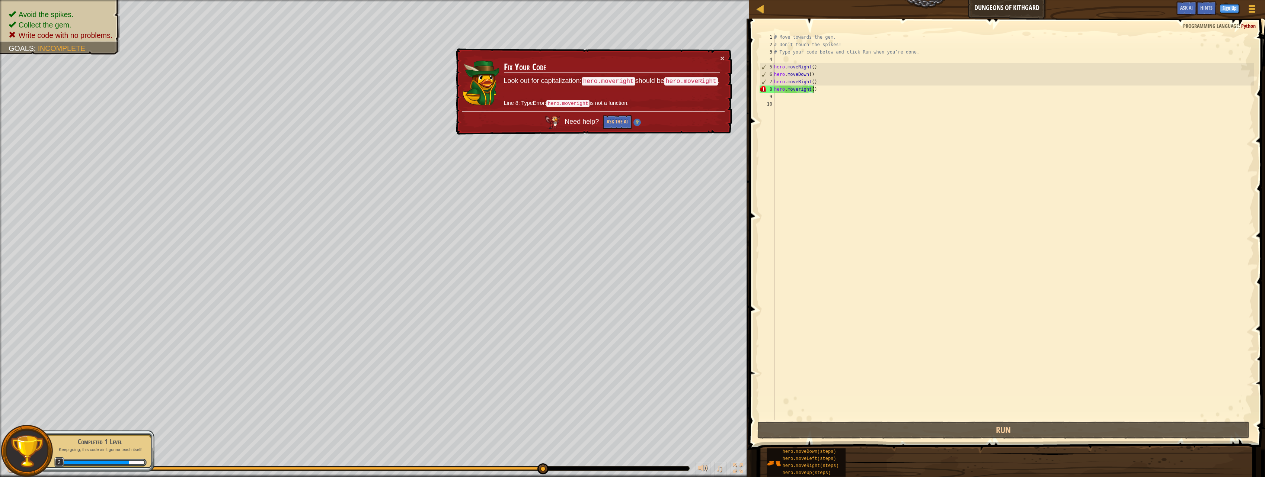
click at [799, 91] on div "# Move towards the gem. # Don’t touch the spikes! # Type your code below and cl…" at bounding box center [1013, 234] width 481 height 402
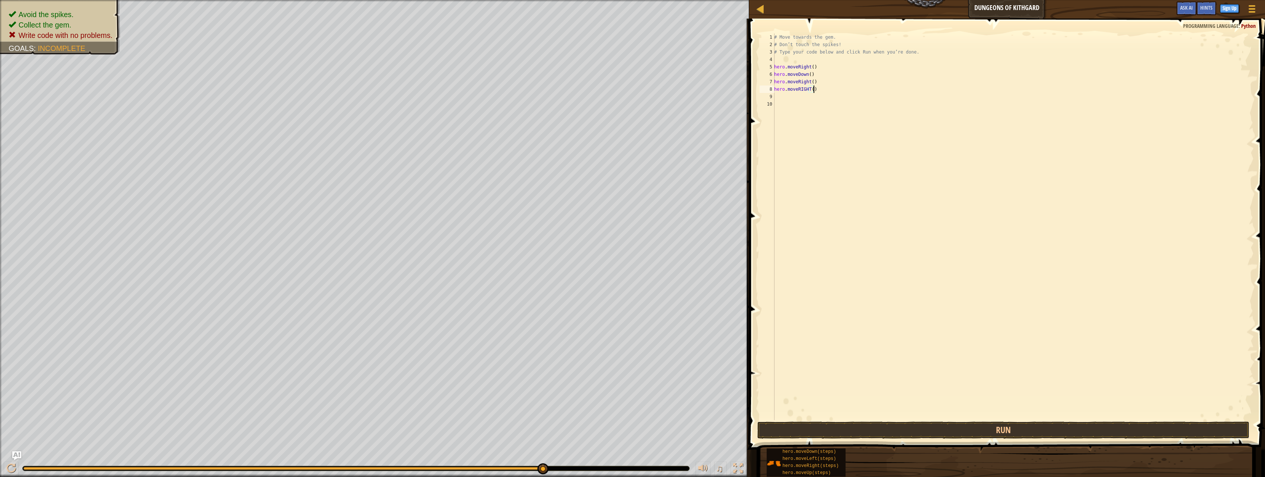
click at [808, 90] on div "# Move towards the gem. # Don’t touch the spikes! # Type your code below and cl…" at bounding box center [1013, 234] width 481 height 402
type textarea "hero.moveRight()"
click at [876, 426] on button "Run" at bounding box center [1003, 430] width 492 height 17
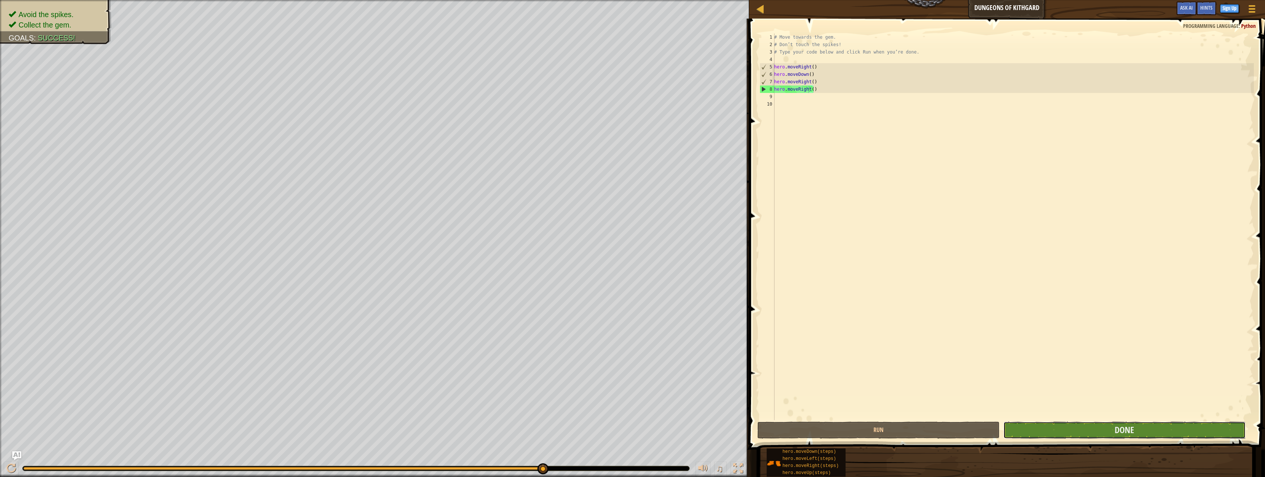
click at [1066, 431] on button "Done" at bounding box center [1124, 430] width 242 height 17
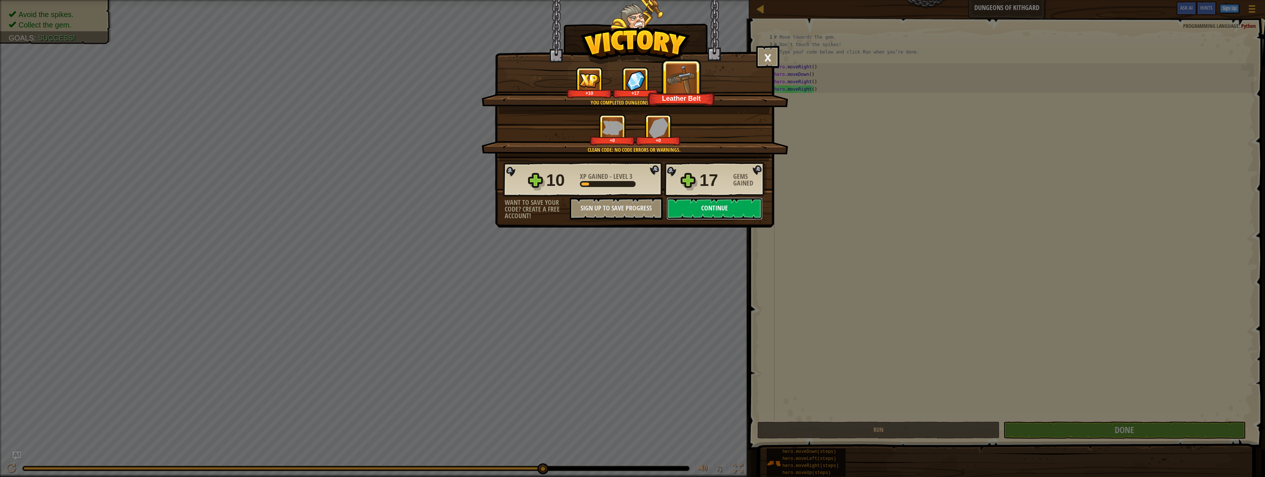
click at [703, 211] on button "Continue" at bounding box center [714, 209] width 96 height 22
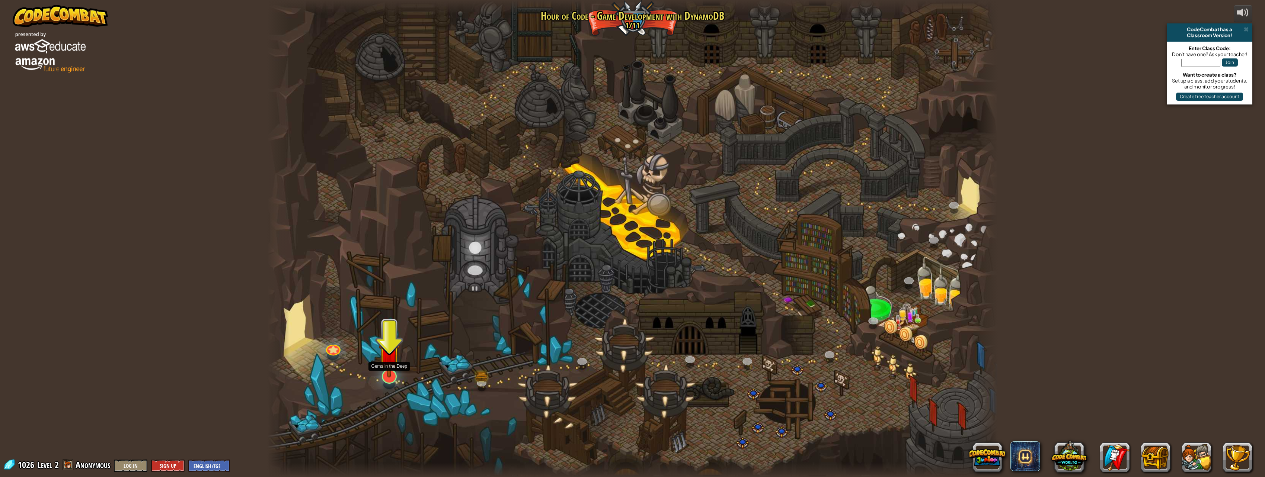
click at [386, 375] on img at bounding box center [389, 354] width 21 height 48
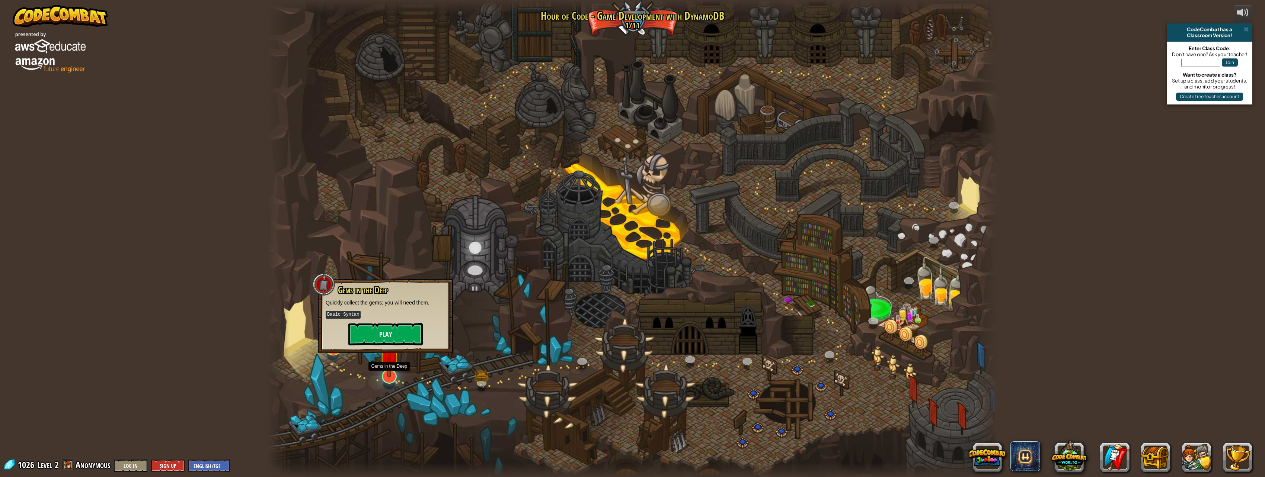
click at [385, 375] on img at bounding box center [389, 354] width 21 height 48
click at [385, 342] on button "Play" at bounding box center [385, 334] width 74 height 22
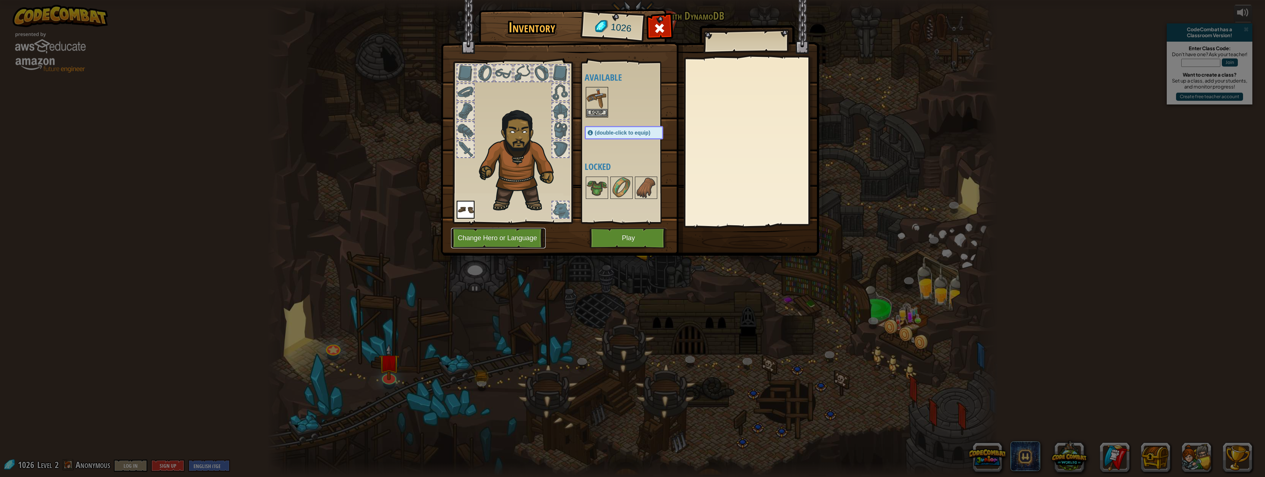
click at [477, 239] on button "Change Hero or Language" at bounding box center [498, 238] width 95 height 20
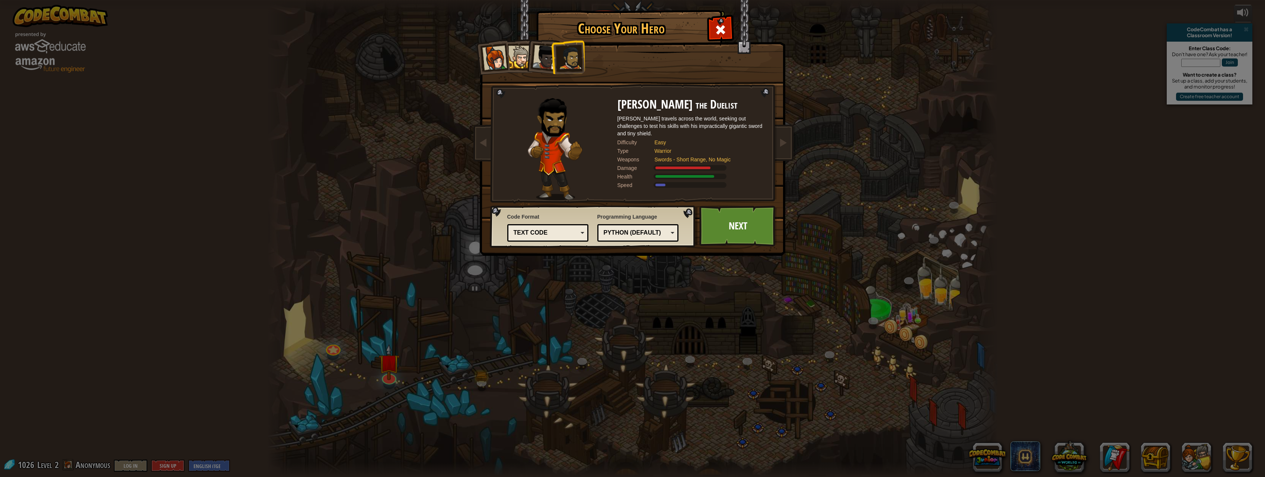
click at [652, 235] on div "Python (Default)" at bounding box center [636, 233] width 64 height 9
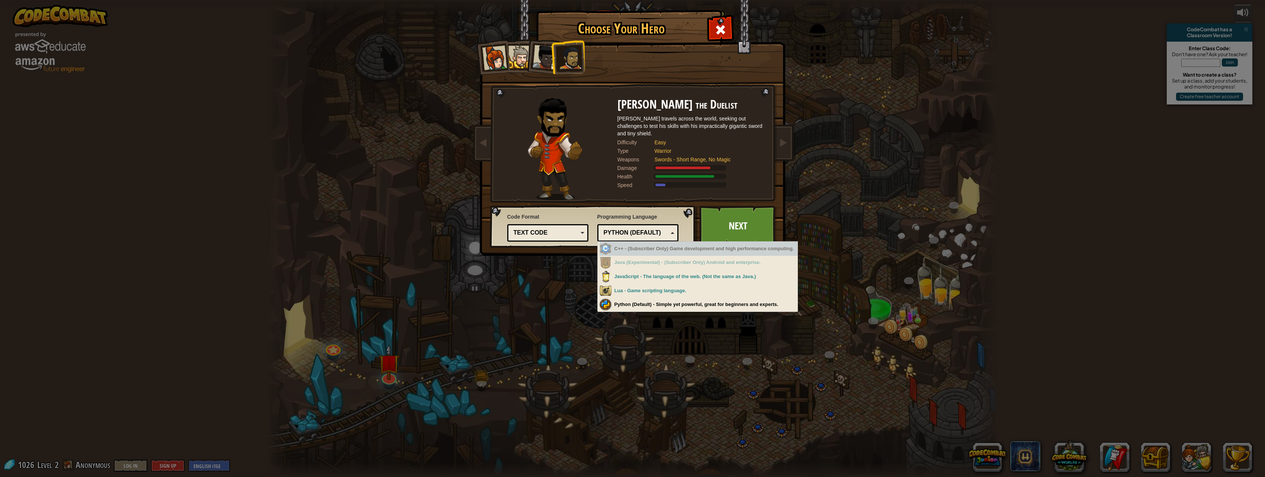
click at [695, 253] on div "C++ - (Subscriber Only) Game development and high performance computing." at bounding box center [698, 249] width 198 height 15
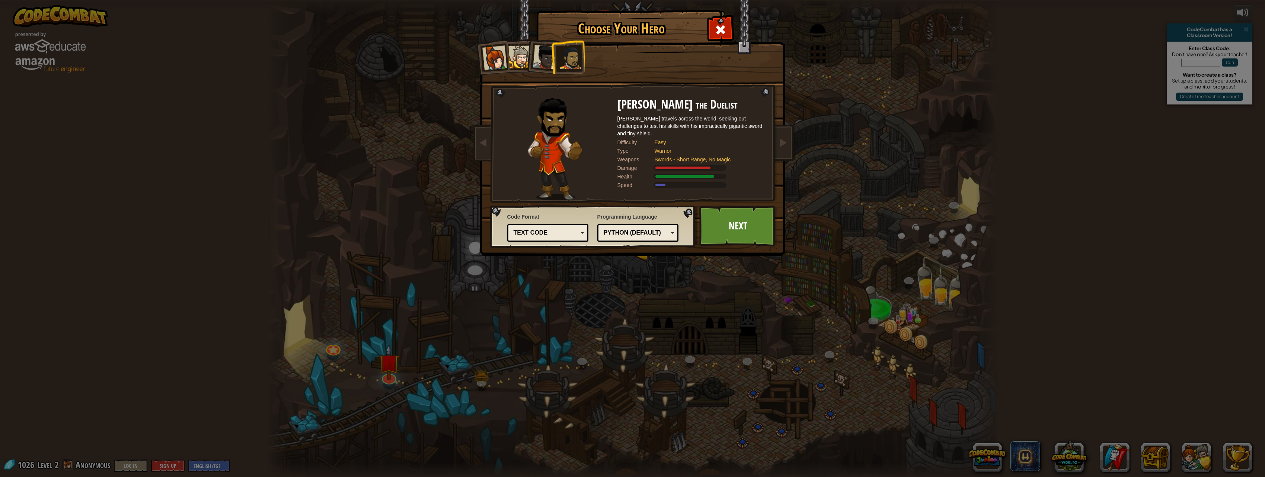
drag, startPoint x: 695, startPoint y: 253, endPoint x: 851, endPoint y: 263, distance: 155.5
click at [851, 263] on div "Choose Your Hero 1026 Captain [PERSON_NAME] is a no-nonsense leader who isn't a…" at bounding box center [632, 238] width 1265 height 477
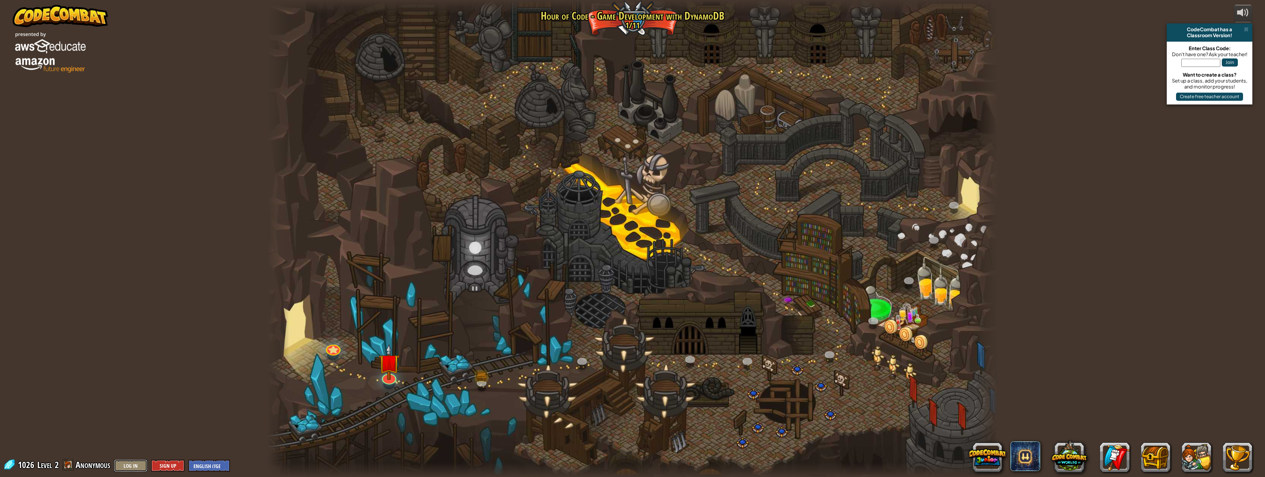
click at [132, 463] on button "Log In" at bounding box center [130, 466] width 33 height 12
